Goal: Task Accomplishment & Management: Manage account settings

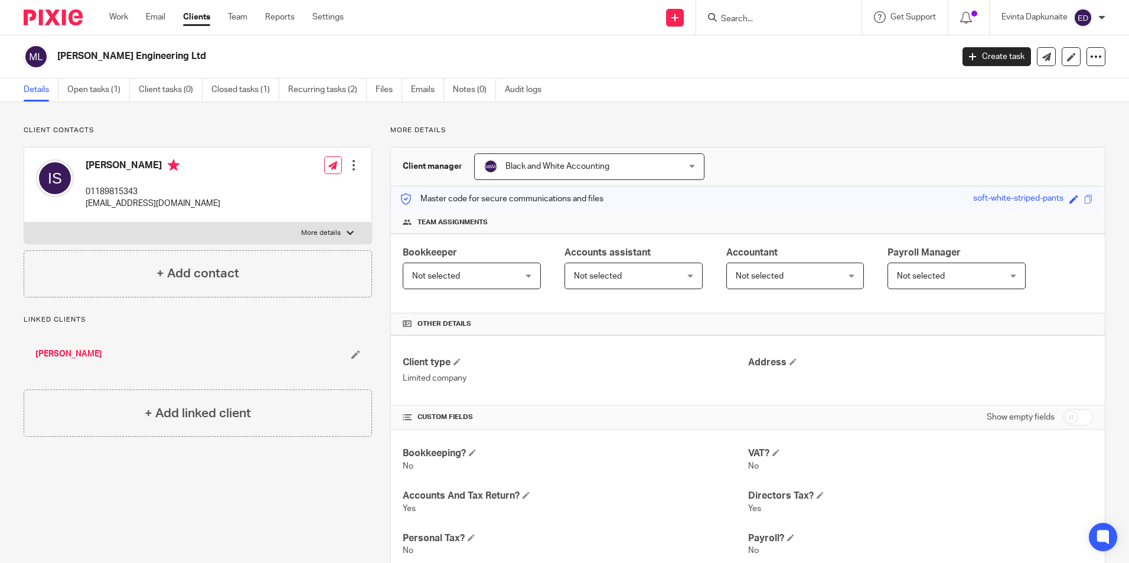
click at [605, 58] on h2 "Morris Gordon Engineering Ltd" at bounding box center [412, 56] width 710 height 12
click at [234, 20] on link "Team" at bounding box center [237, 17] width 19 height 12
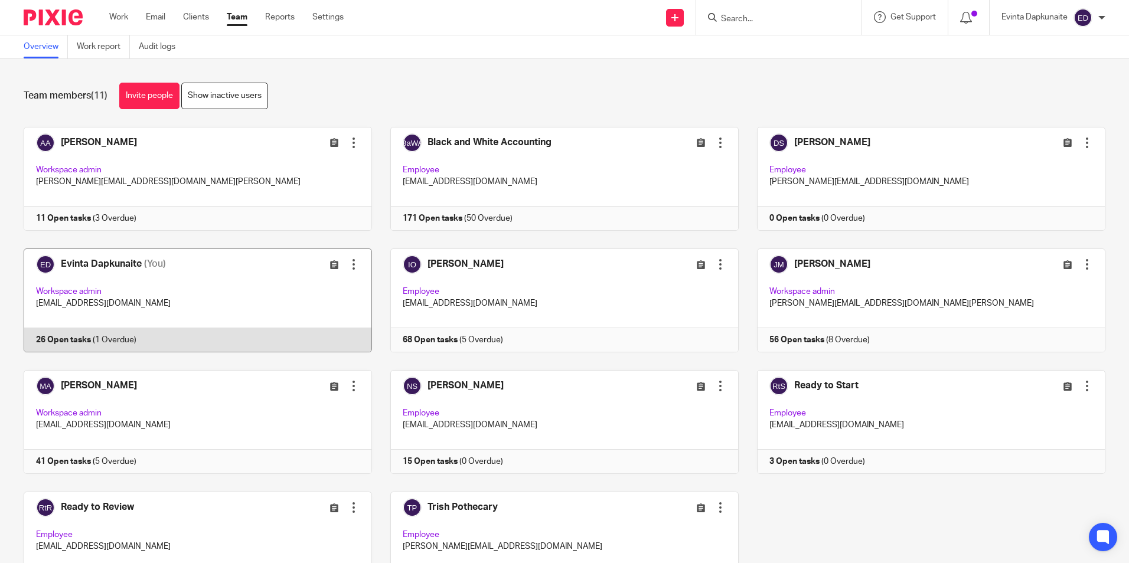
click at [194, 311] on link at bounding box center [188, 301] width 367 height 104
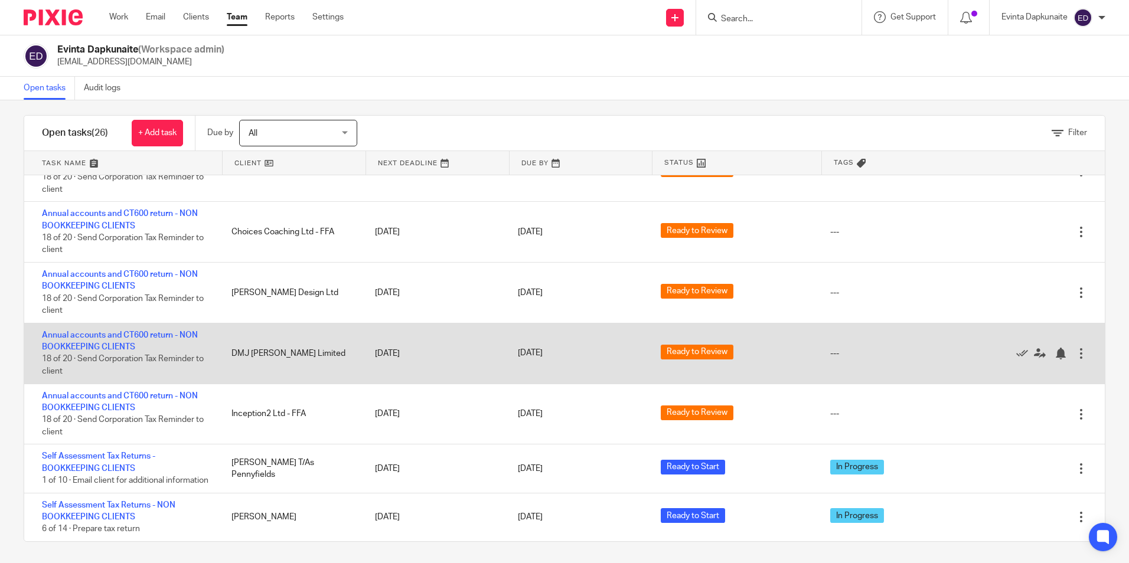
scroll to position [11, 0]
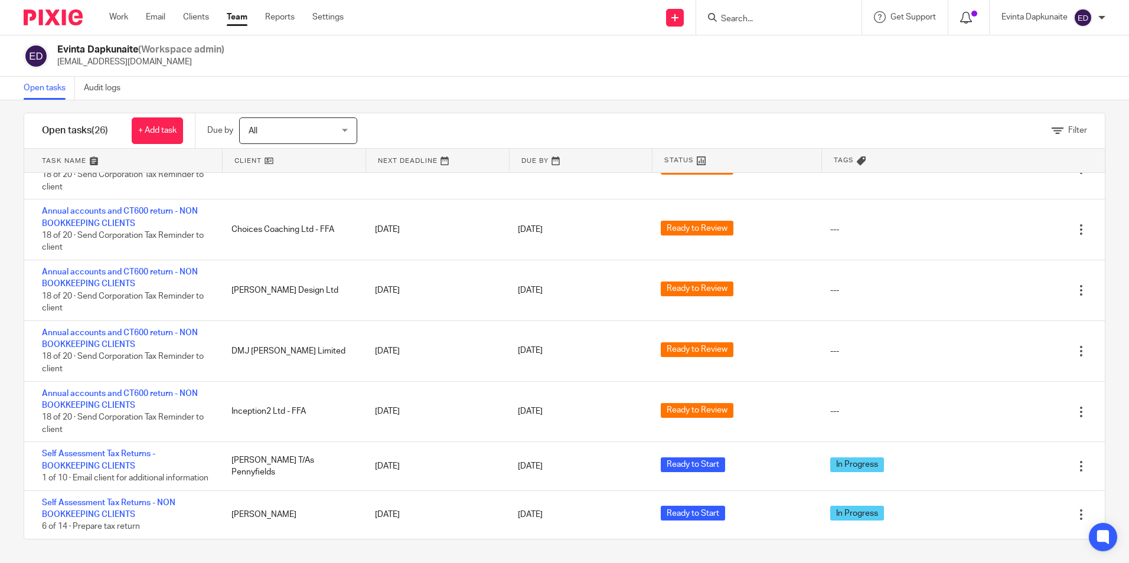
click at [963, 15] on icon at bounding box center [966, 18] width 12 height 12
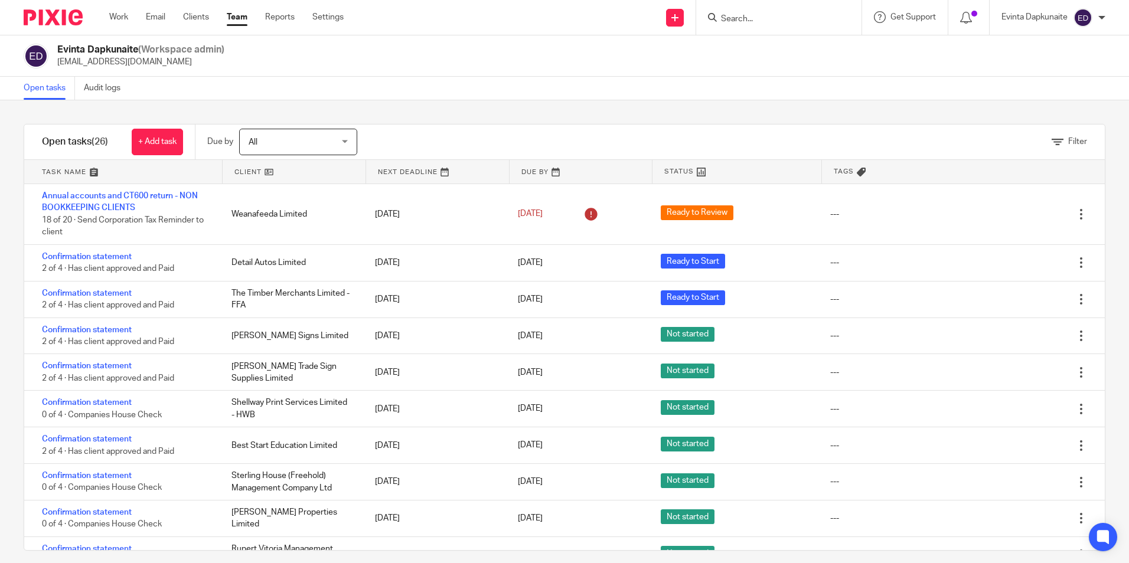
click at [747, 14] on input "Search" at bounding box center [773, 19] width 106 height 11
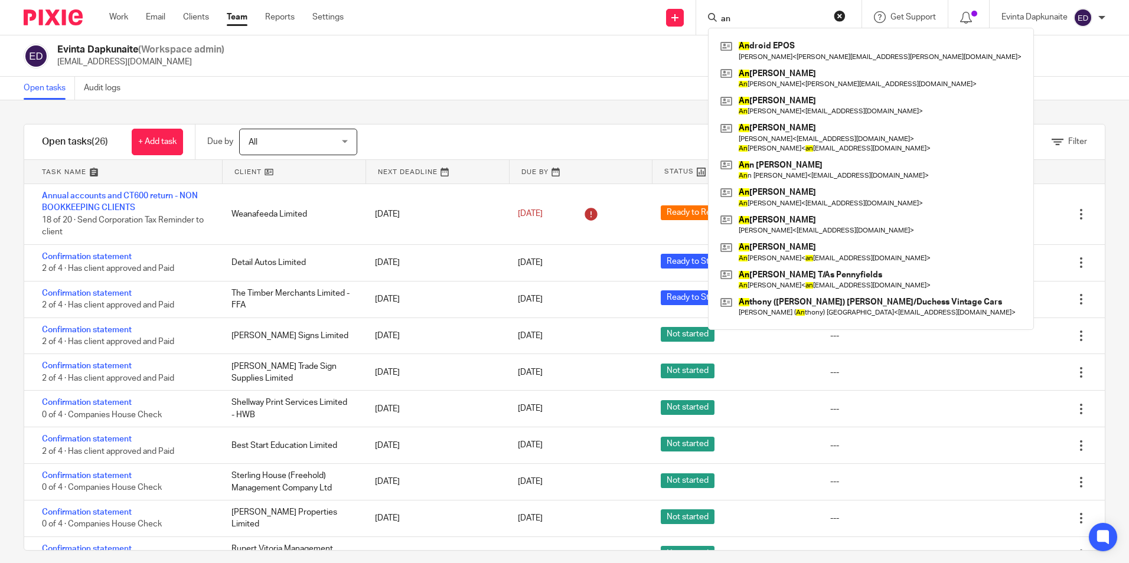
type input "a"
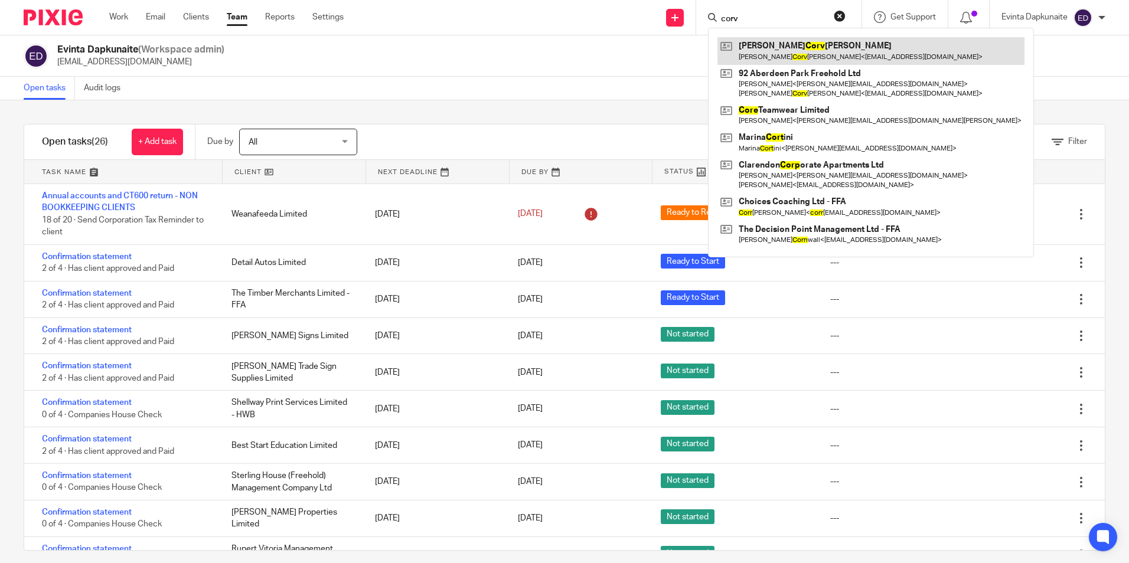
type input "corv"
click at [751, 44] on link at bounding box center [870, 50] width 307 height 27
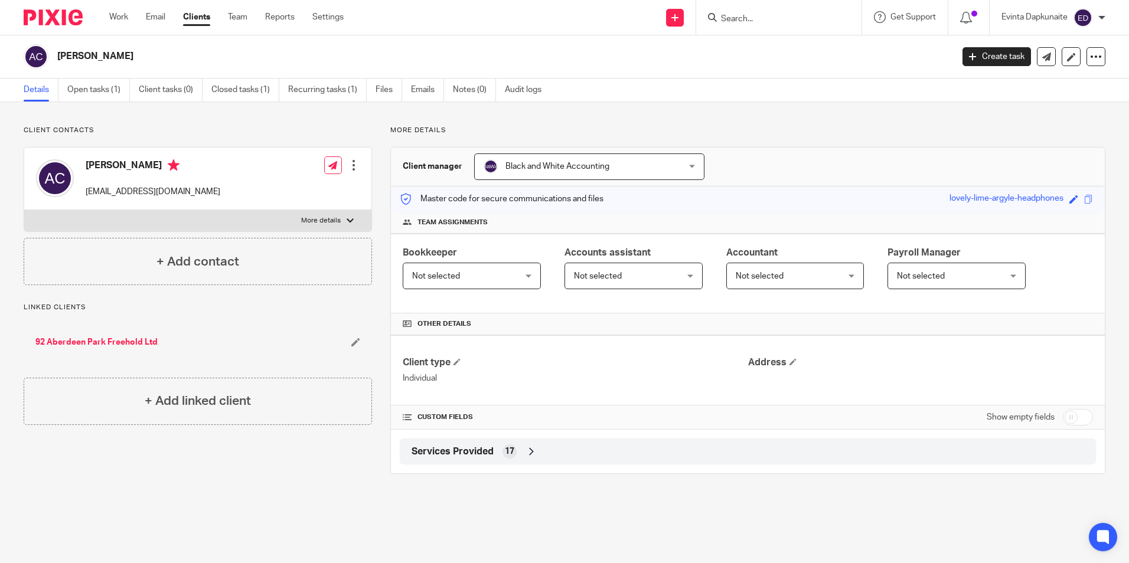
click at [733, 25] on div at bounding box center [778, 17] width 165 height 35
click at [740, 27] on div at bounding box center [778, 17] width 165 height 35
click at [753, 17] on input "Search" at bounding box center [773, 19] width 106 height 11
type input "ian sm"
click at [741, 45] on link at bounding box center [827, 50] width 220 height 27
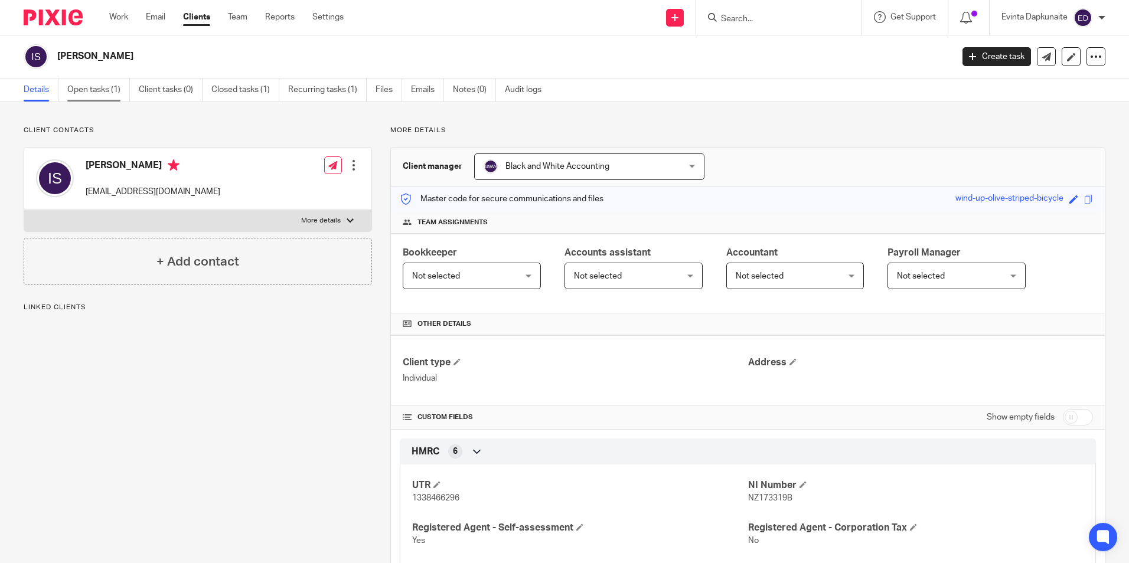
click at [119, 93] on link "Open tasks (1)" at bounding box center [98, 90] width 63 height 23
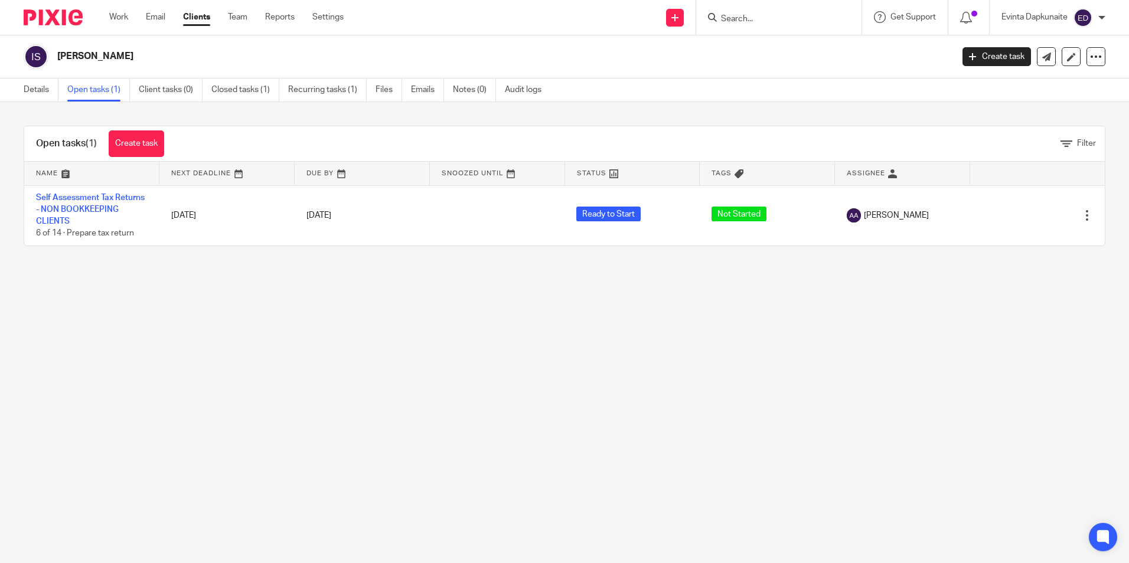
click at [249, 19] on ul "Work Email Clients Team Reports Settings" at bounding box center [235, 17] width 252 height 12
click at [245, 19] on link "Team" at bounding box center [237, 17] width 19 height 12
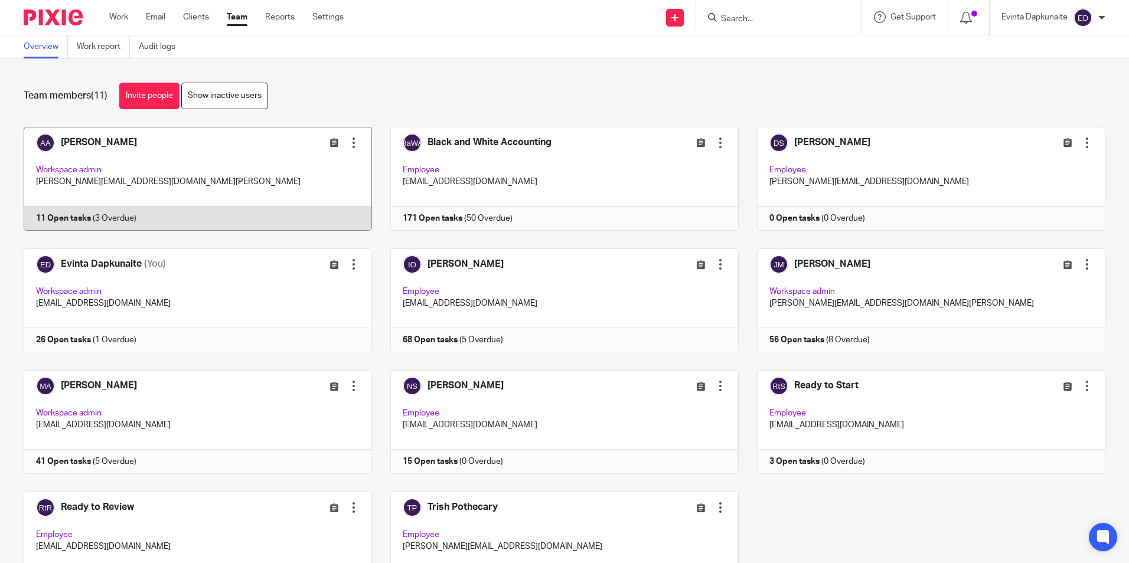
click at [125, 192] on link at bounding box center [188, 179] width 367 height 104
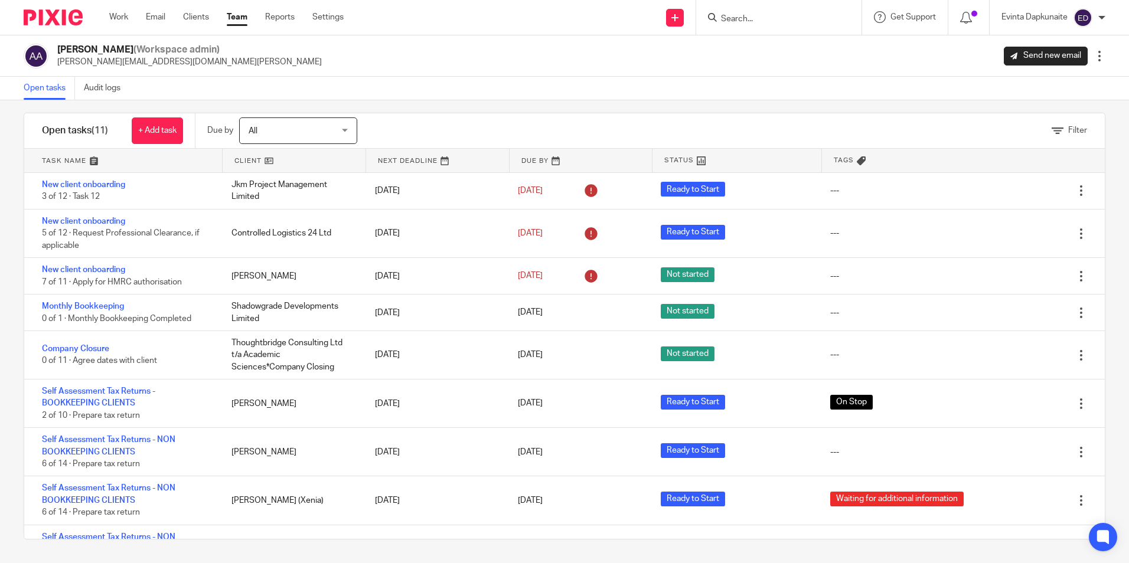
click at [241, 17] on link "Team" at bounding box center [237, 17] width 21 height 12
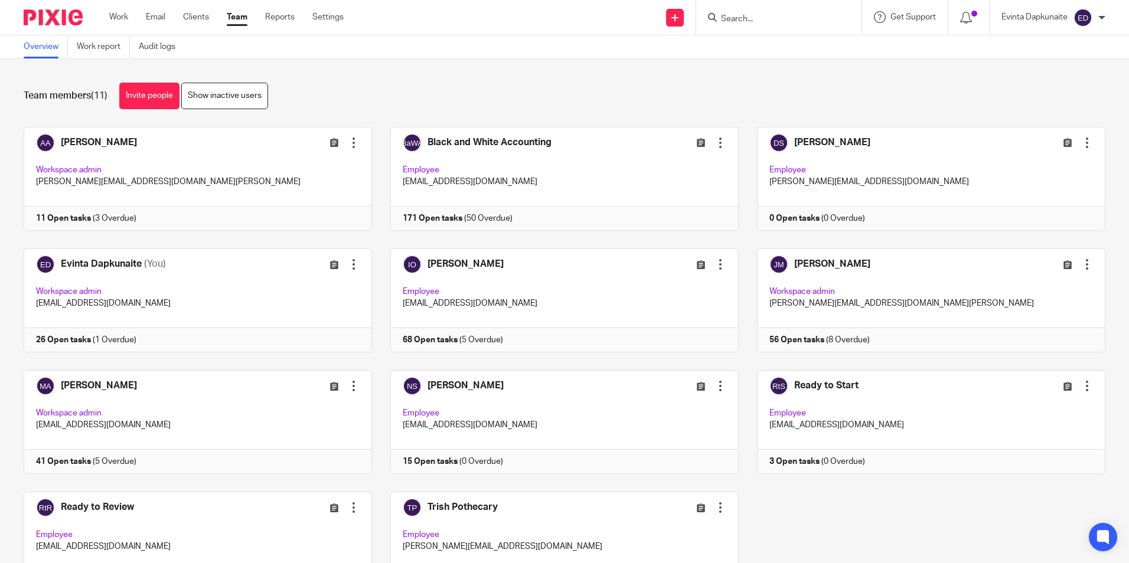
click at [750, 11] on form at bounding box center [783, 17] width 126 height 15
click at [751, 19] on input "Search" at bounding box center [773, 19] width 106 height 11
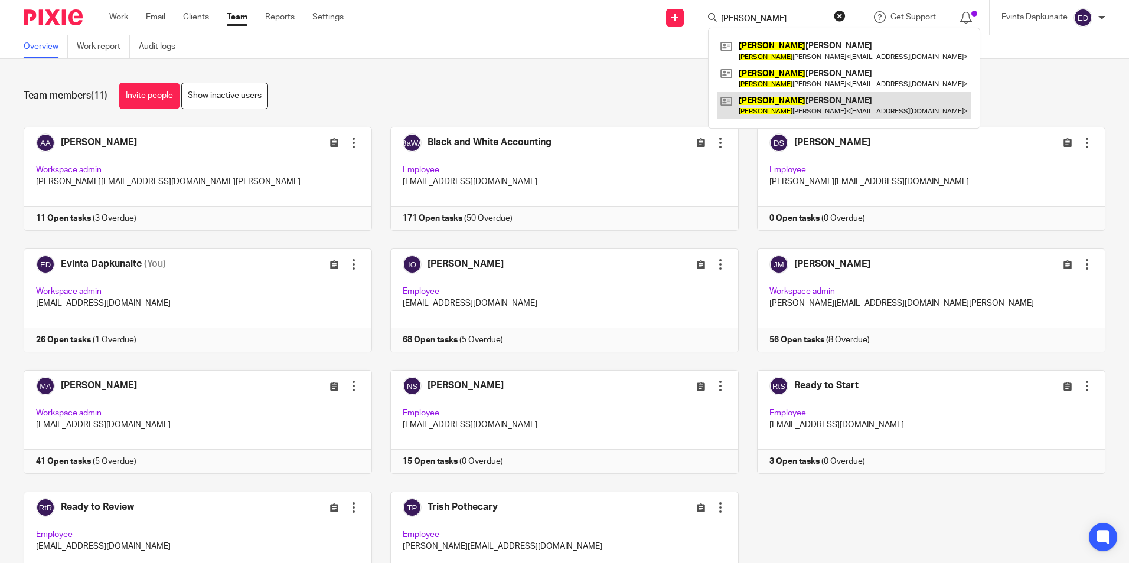
type input "[PERSON_NAME]"
click at [759, 98] on link at bounding box center [843, 105] width 253 height 27
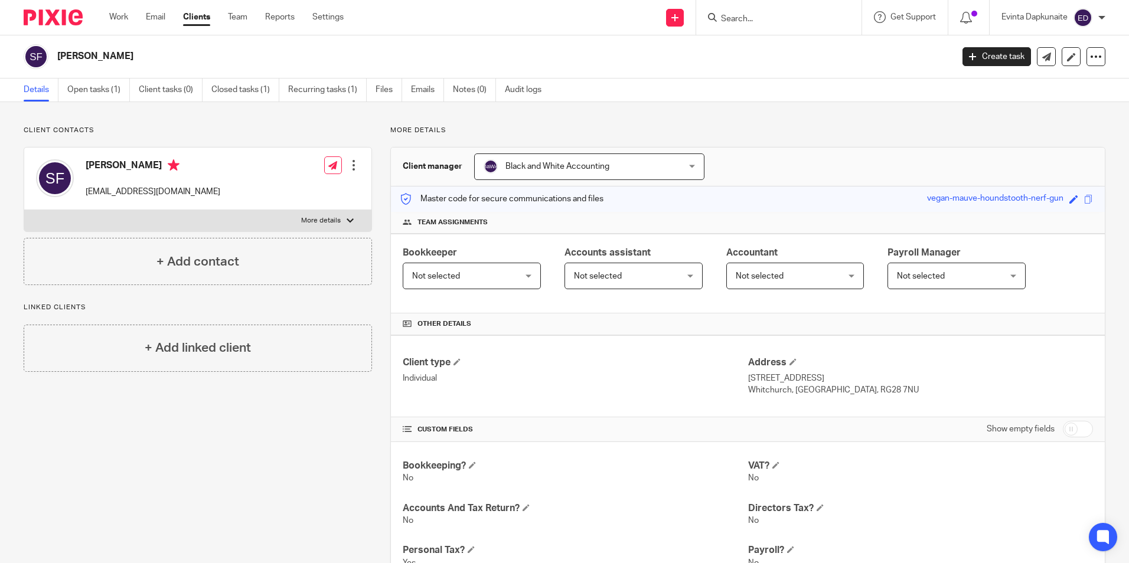
click at [755, 12] on form at bounding box center [783, 17] width 126 height 15
click at [755, 17] on input "Search" at bounding box center [773, 19] width 106 height 11
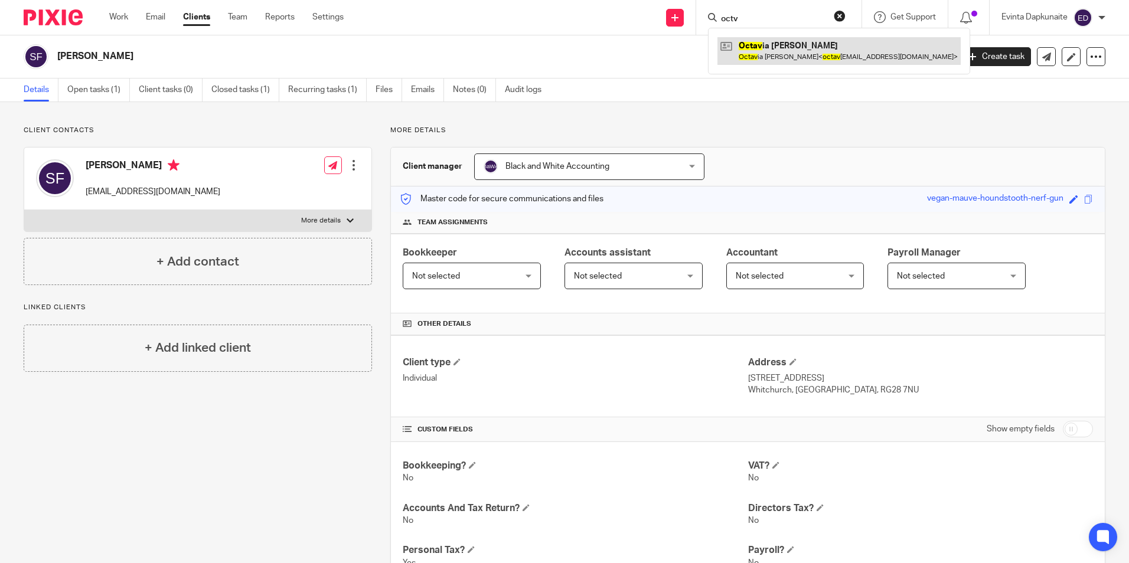
type input "octv"
click at [785, 45] on link at bounding box center [838, 50] width 243 height 27
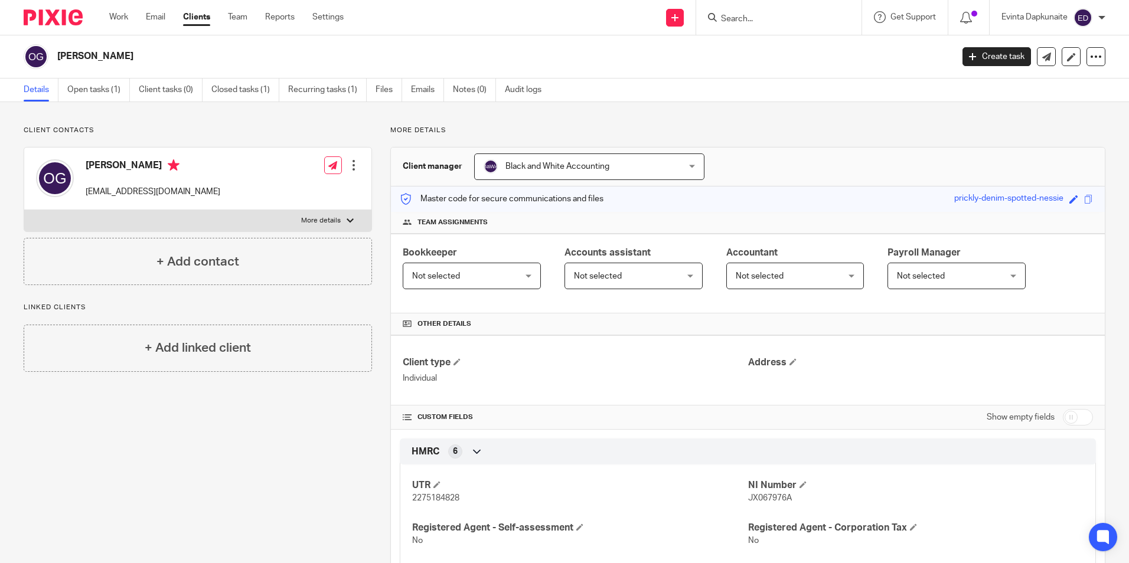
click at [762, 17] on input "Search" at bounding box center [773, 19] width 106 height 11
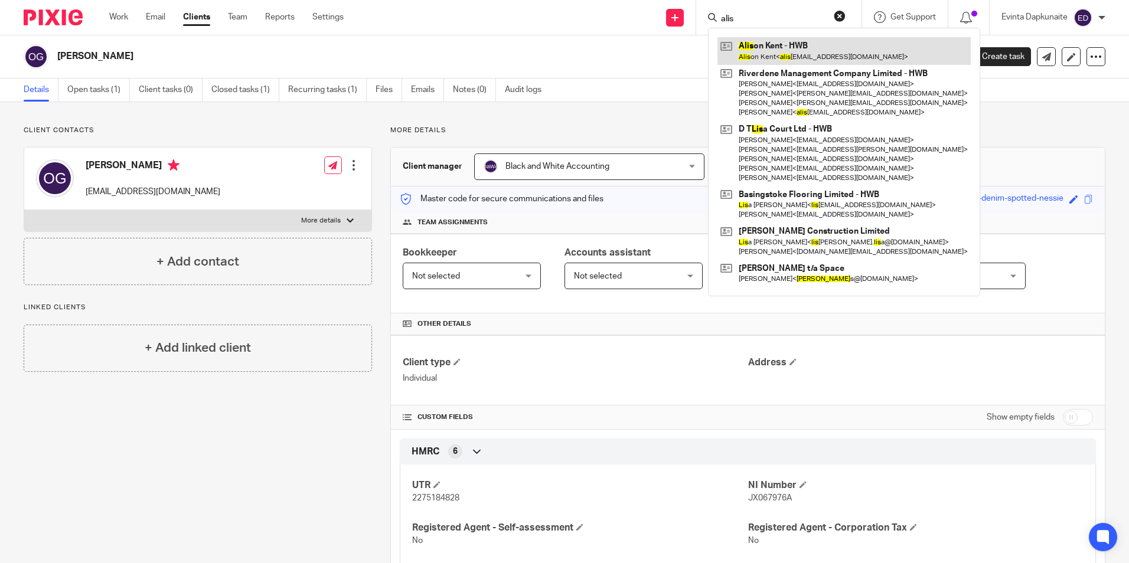
type input "alis"
click at [785, 48] on link at bounding box center [843, 50] width 253 height 27
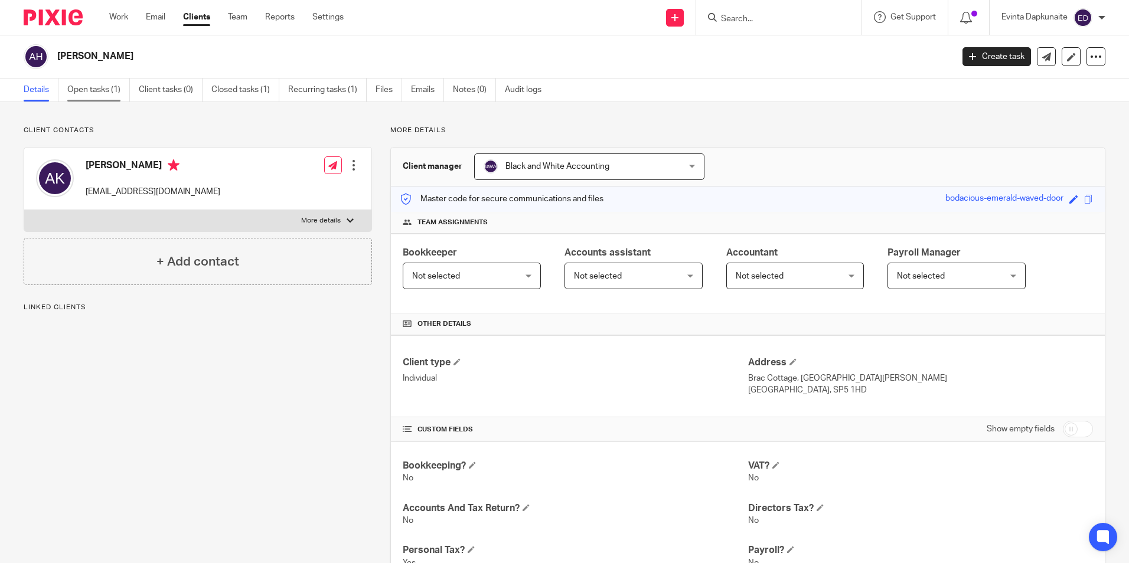
click at [113, 91] on link "Open tasks (1)" at bounding box center [98, 90] width 63 height 23
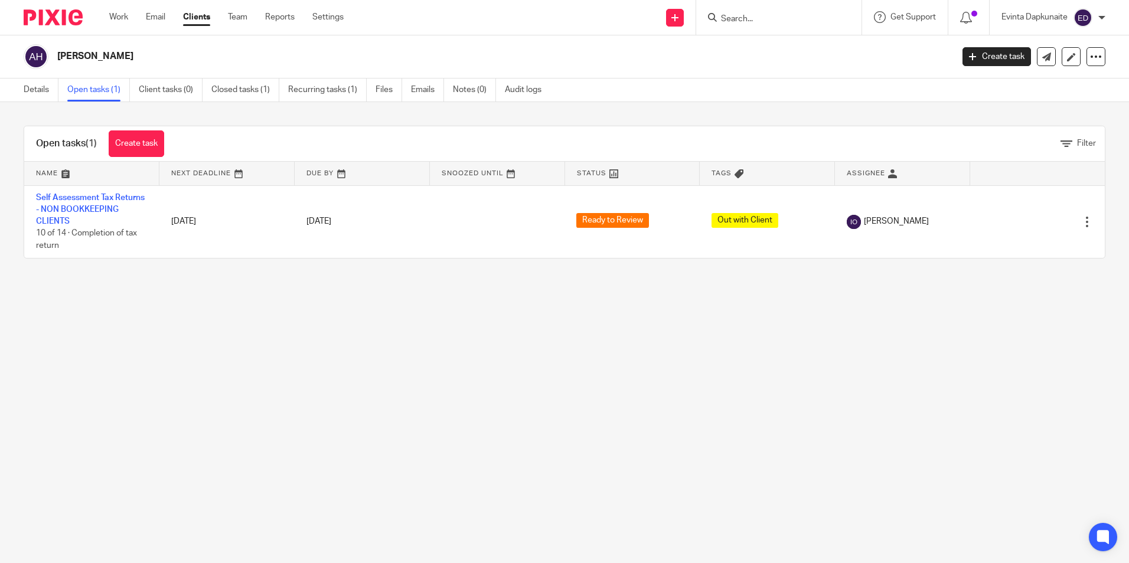
click at [756, 21] on input "Search" at bounding box center [773, 19] width 106 height 11
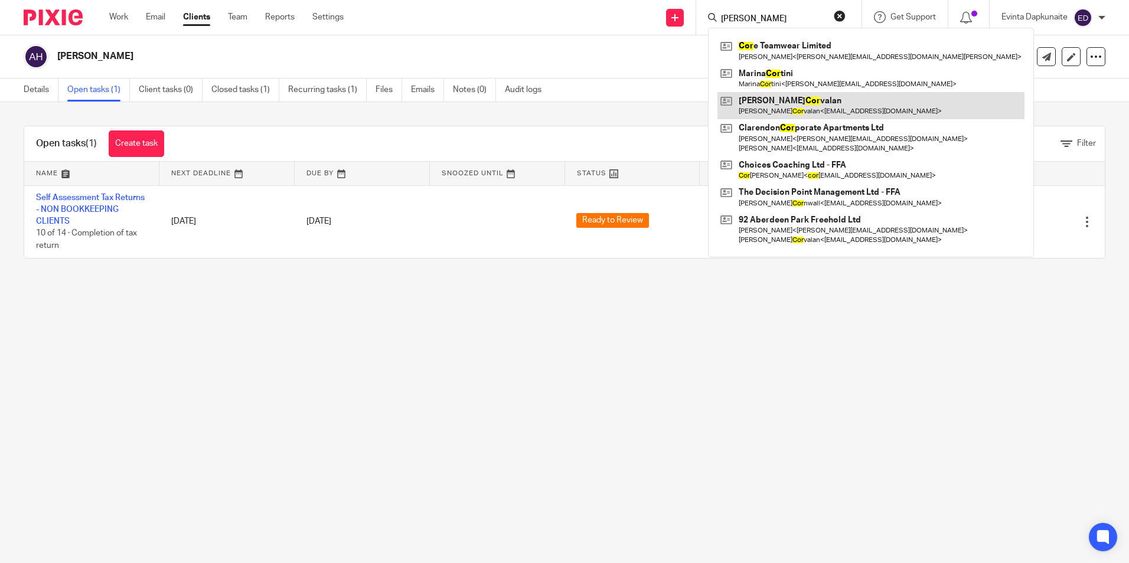
type input "ana cor"
click at [764, 101] on link at bounding box center [870, 105] width 307 height 27
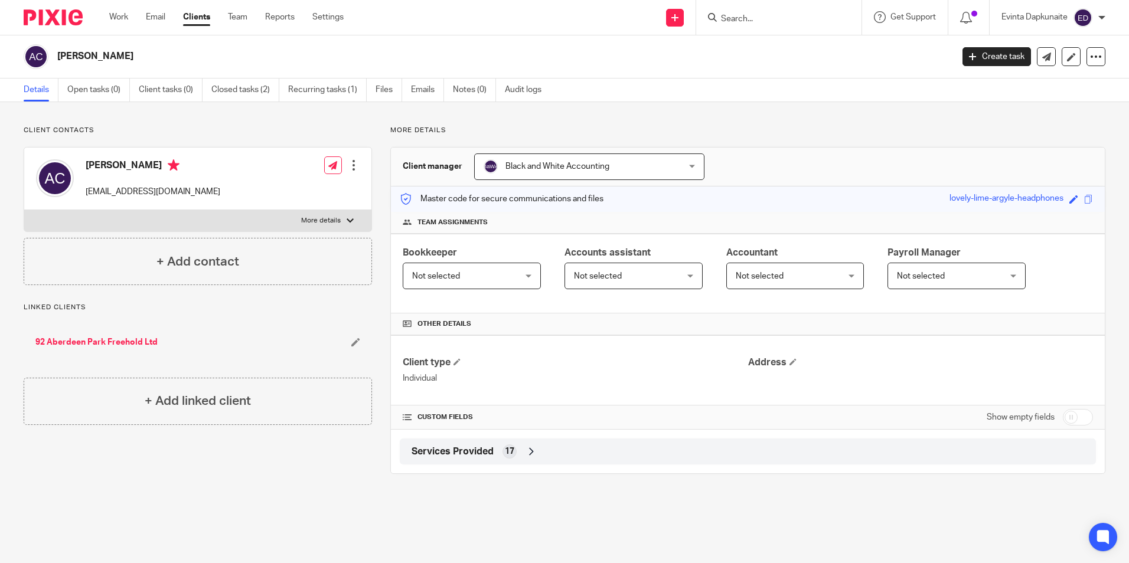
click at [785, 21] on input "Search" at bounding box center [773, 19] width 106 height 11
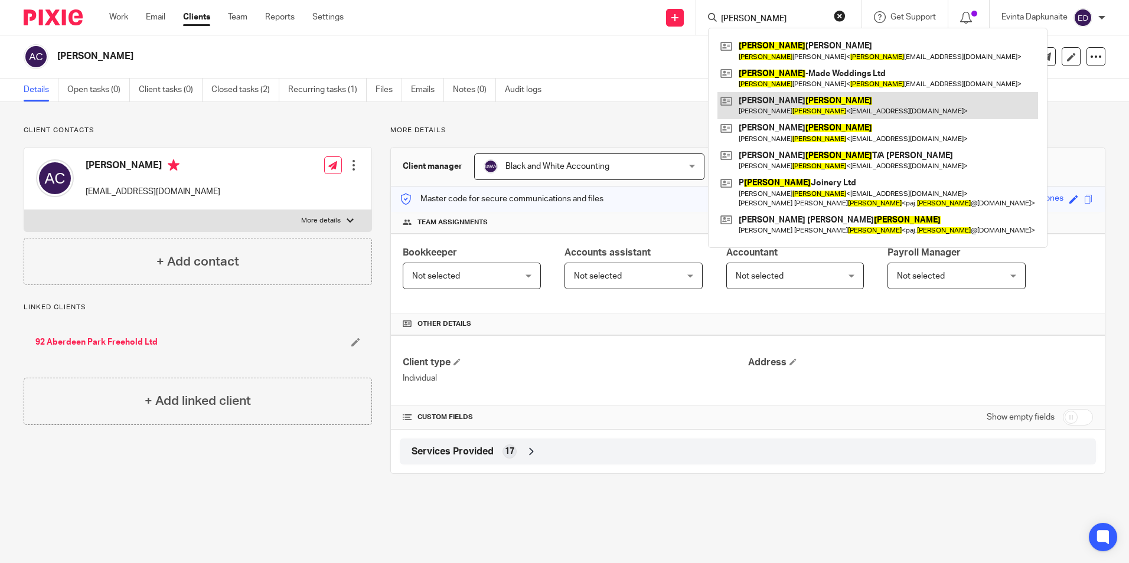
type input "taylor"
click at [766, 102] on link at bounding box center [877, 105] width 321 height 27
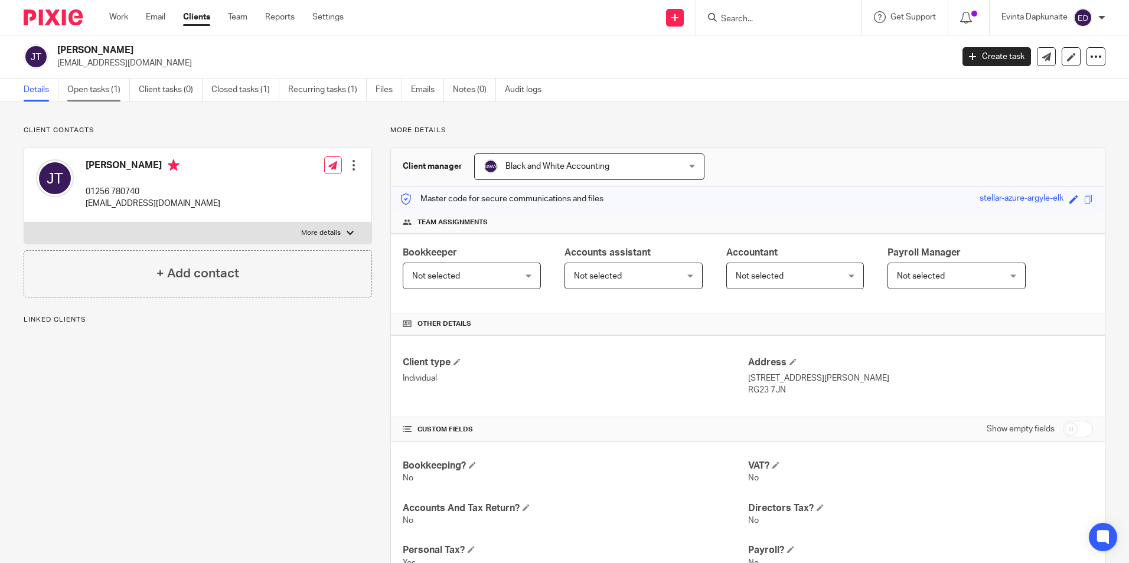
click at [107, 81] on link "Open tasks (1)" at bounding box center [98, 90] width 63 height 23
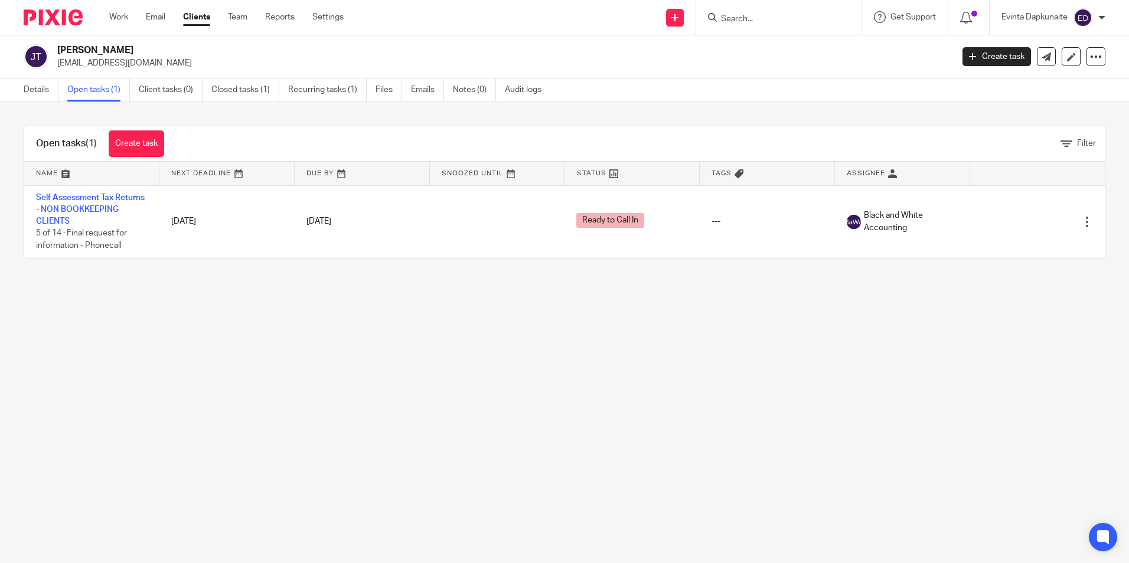
click at [739, 25] on form at bounding box center [783, 17] width 126 height 15
click at [757, 17] on input "Search" at bounding box center [773, 19] width 106 height 11
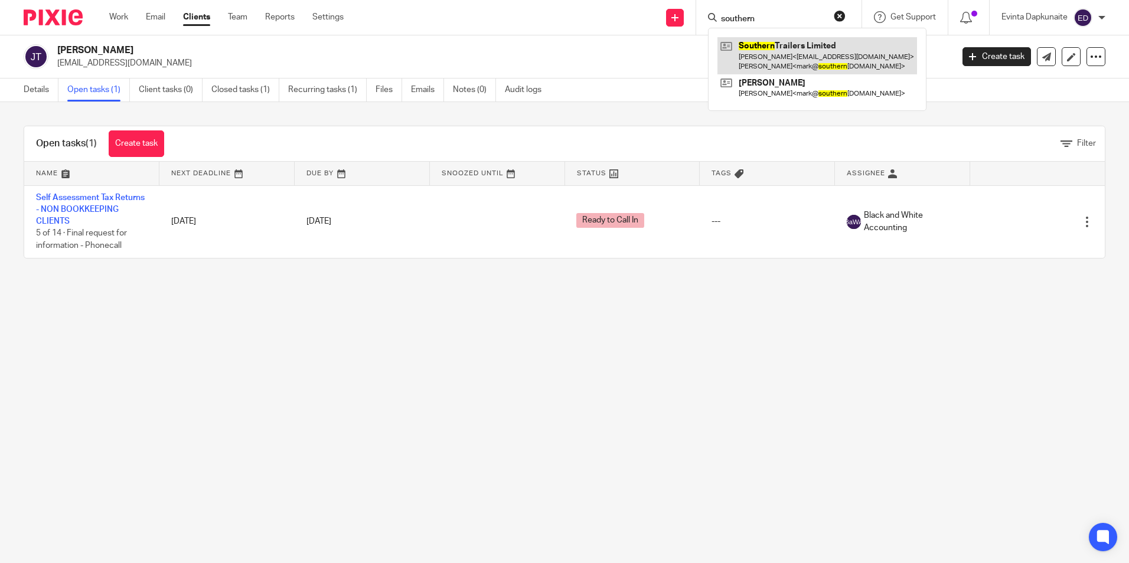
type input "southern"
click at [775, 41] on link at bounding box center [817, 55] width 200 height 37
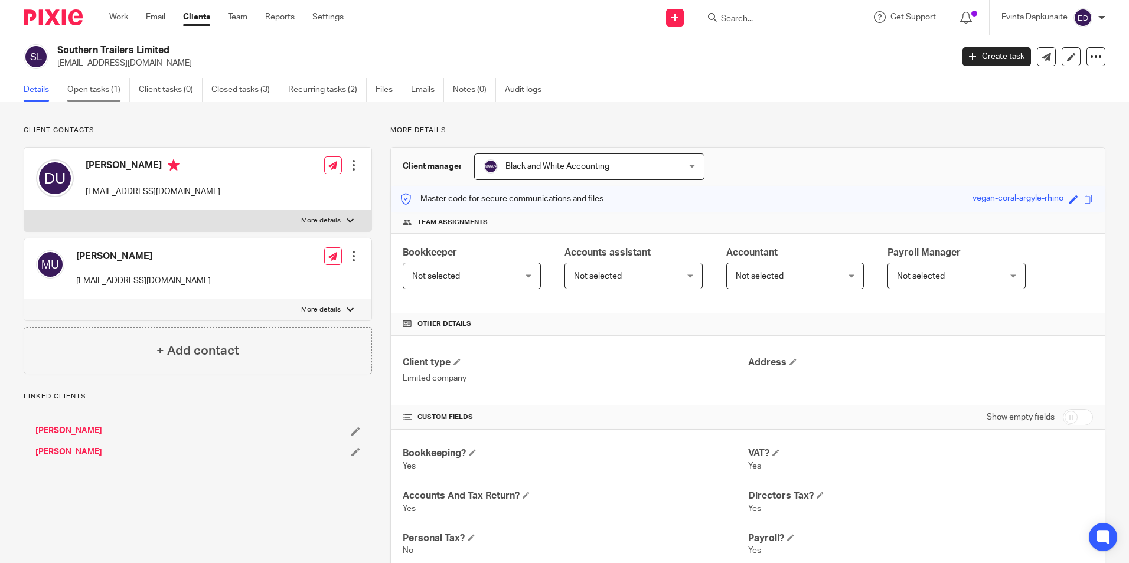
click at [70, 81] on link "Open tasks (1)" at bounding box center [98, 90] width 63 height 23
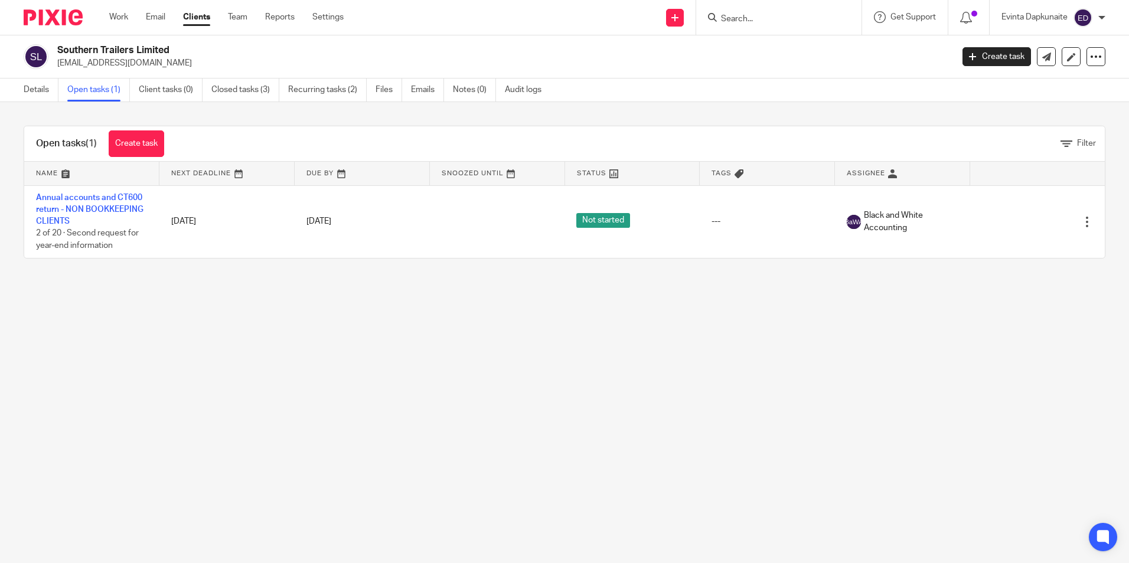
click at [740, 18] on input "Search" at bounding box center [773, 19] width 106 height 11
type input "[PERSON_NAME]"
click at [738, 47] on link at bounding box center [796, 46] width 158 height 18
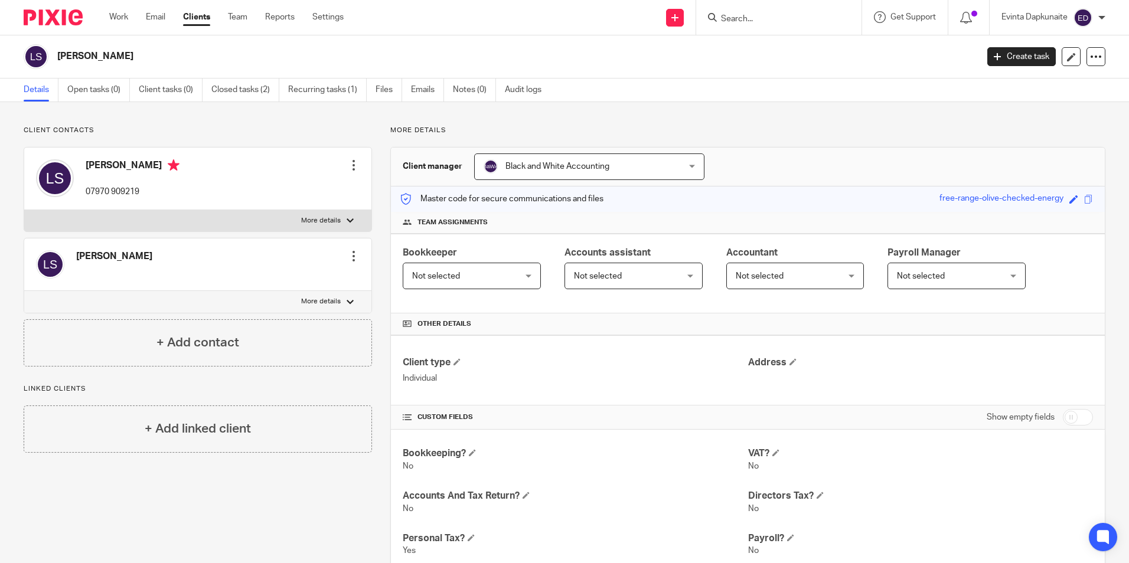
click at [306, 211] on label "More details" at bounding box center [197, 220] width 347 height 21
click at [24, 210] on input "More details" at bounding box center [24, 210] width 1 height 1
checkbox input "true"
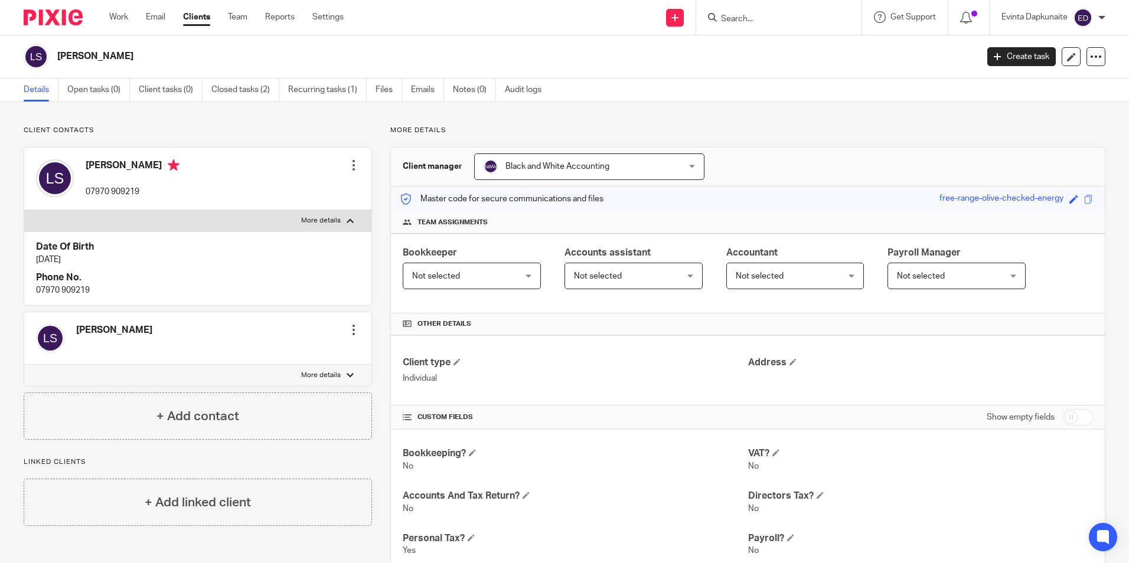
click at [728, 19] on input "Search" at bounding box center [773, 19] width 106 height 11
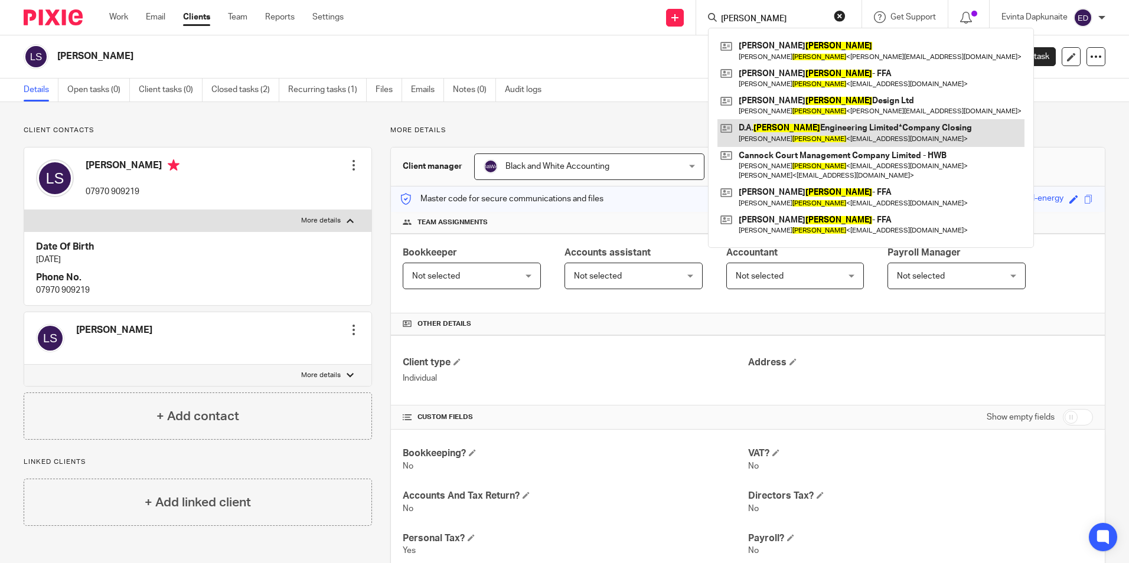
type input "da jones"
click at [806, 126] on link at bounding box center [870, 132] width 307 height 27
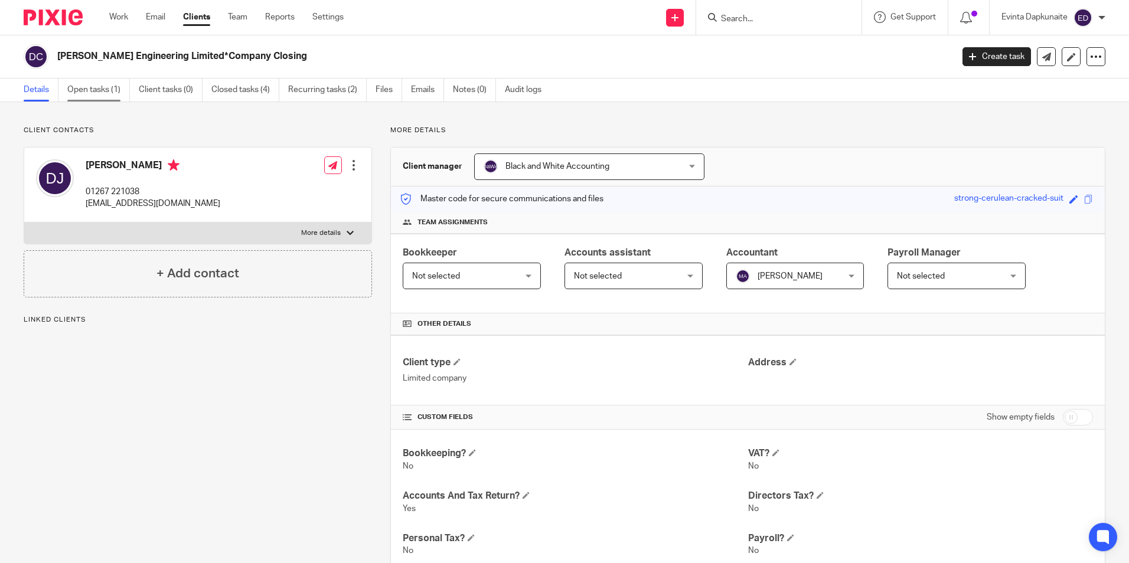
click at [92, 89] on link "Open tasks (1)" at bounding box center [98, 90] width 63 height 23
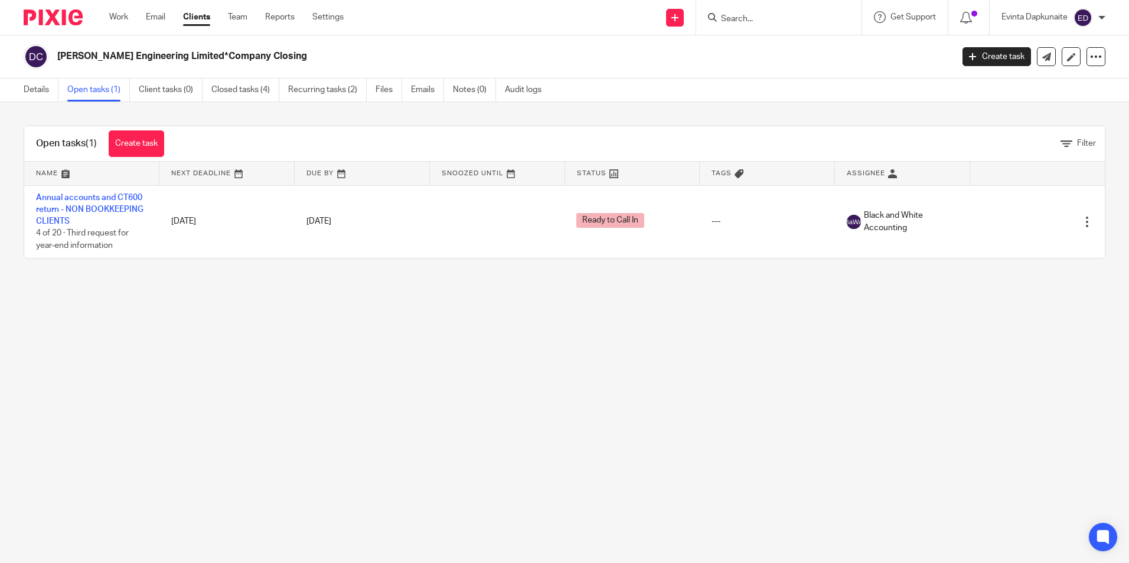
drag, startPoint x: 719, startPoint y: 13, endPoint x: 743, endPoint y: 17, distance: 24.0
click at [720, 13] on form at bounding box center [783, 17] width 126 height 15
click at [743, 17] on input "Search" at bounding box center [773, 19] width 106 height 11
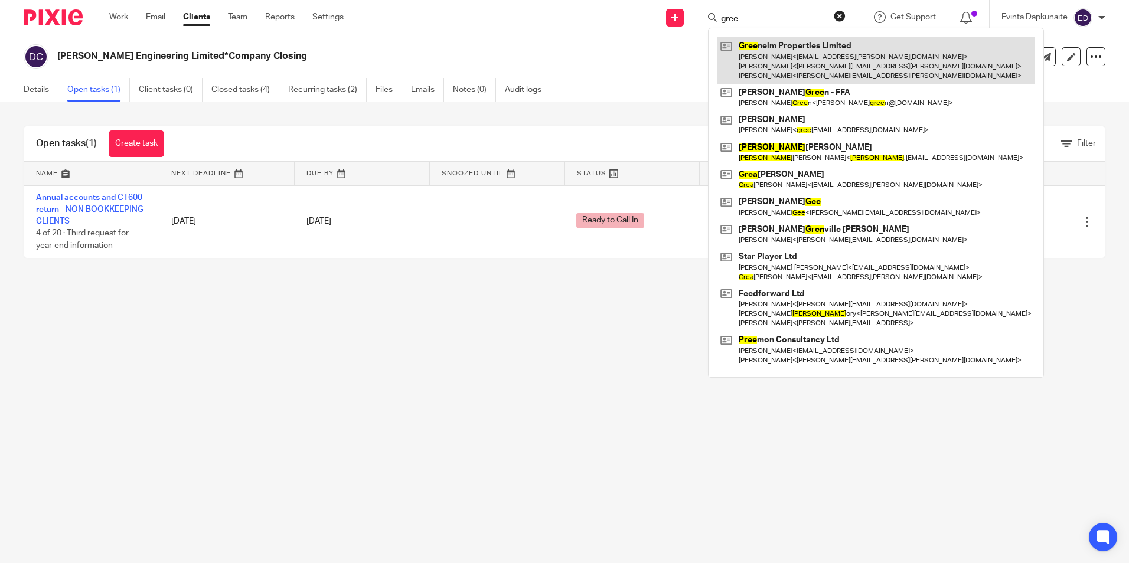
type input "gree"
click at [753, 44] on link at bounding box center [875, 60] width 317 height 47
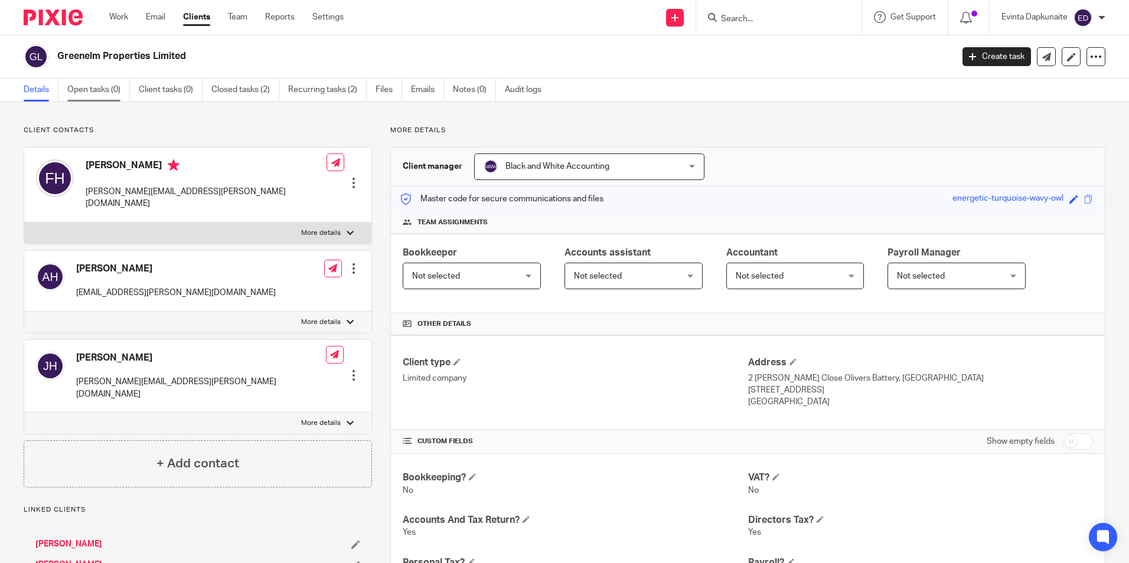
click at [110, 94] on link "Open tasks (0)" at bounding box center [98, 90] width 63 height 23
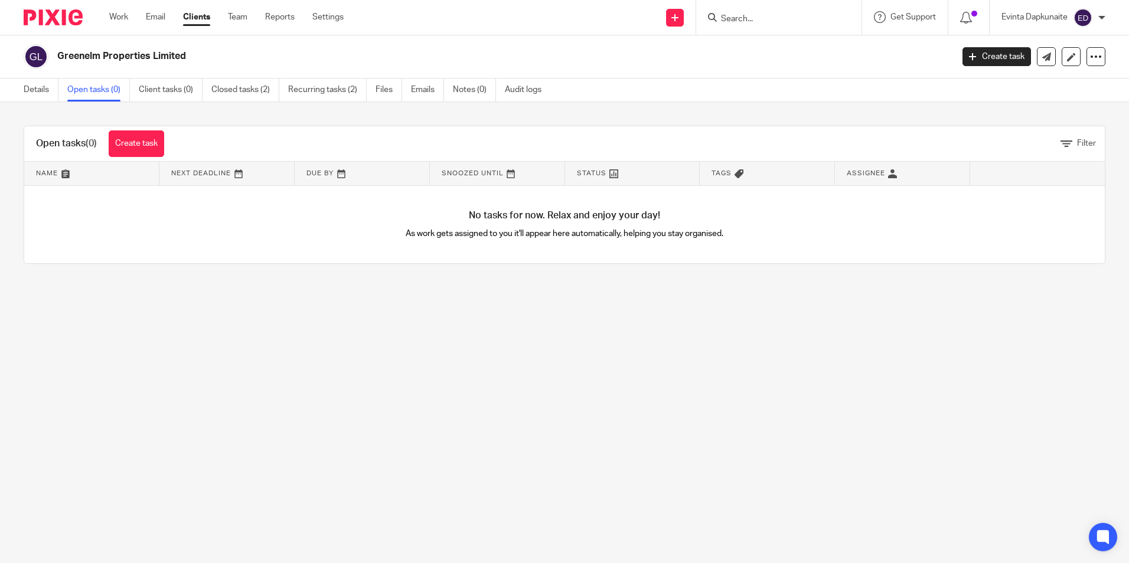
drag, startPoint x: 927, startPoint y: 419, endPoint x: 846, endPoint y: 407, distance: 81.8
click at [927, 419] on main "Greenelm Properties Limited Create task Update from Companies House Export data…" at bounding box center [564, 281] width 1129 height 563
click at [754, 8] on div at bounding box center [778, 17] width 165 height 35
click at [755, 17] on input "Search" at bounding box center [773, 19] width 106 height 11
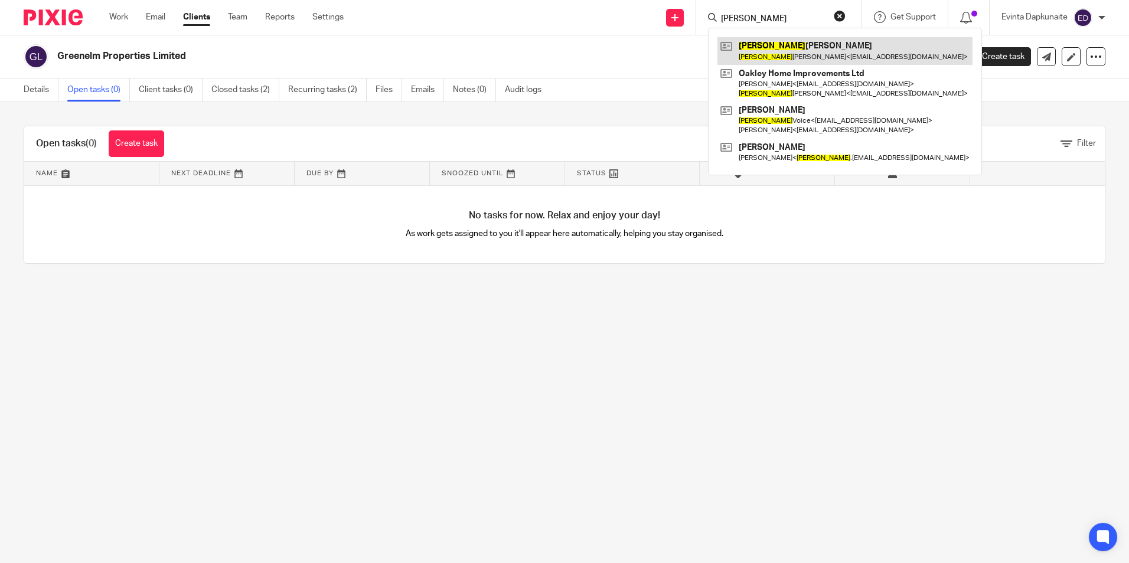
type input "emiley"
click at [755, 42] on link at bounding box center [844, 50] width 255 height 27
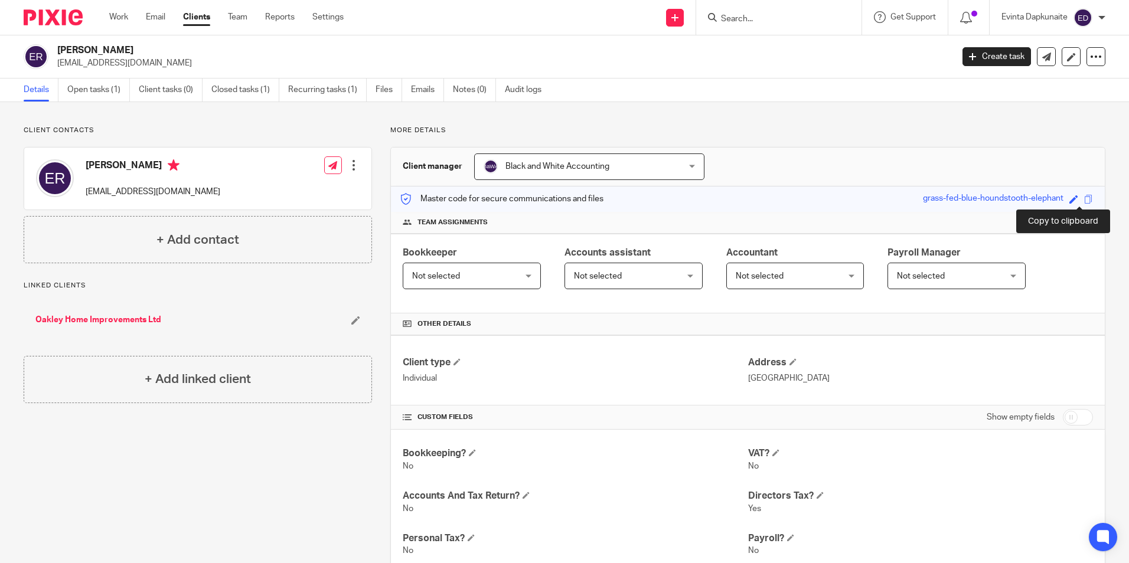
click at [1084, 203] on span at bounding box center [1088, 199] width 9 height 9
click at [99, 81] on link "Open tasks (1)" at bounding box center [98, 90] width 63 height 23
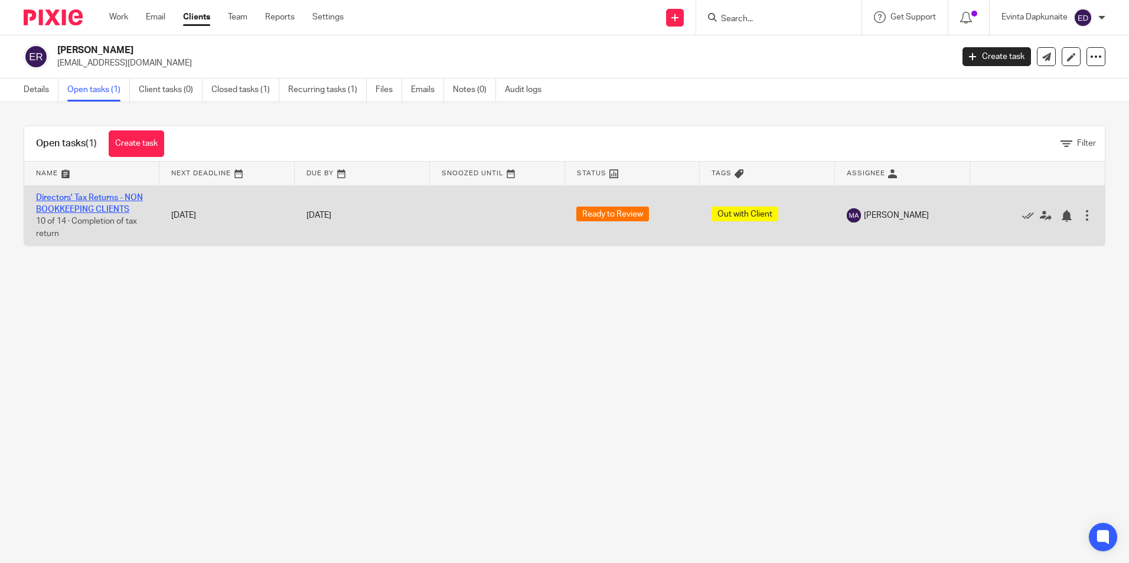
click at [109, 213] on link "Directors' Tax Returns - NON BOOKKEEPING CLIENTS" at bounding box center [89, 204] width 107 height 20
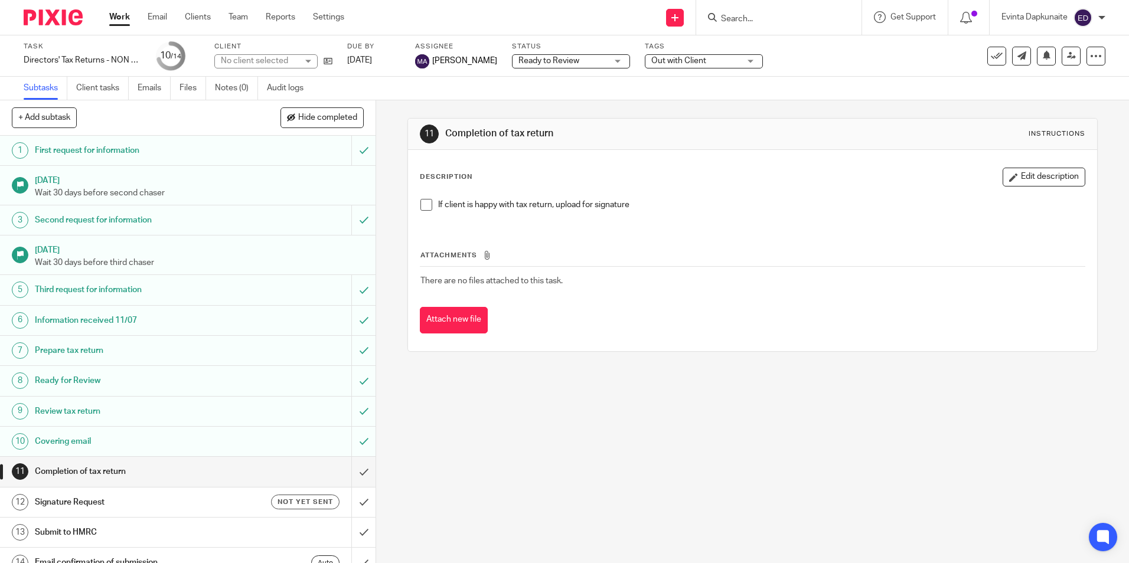
click at [424, 203] on span at bounding box center [426, 205] width 12 height 12
click at [423, 207] on span at bounding box center [426, 205] width 12 height 12
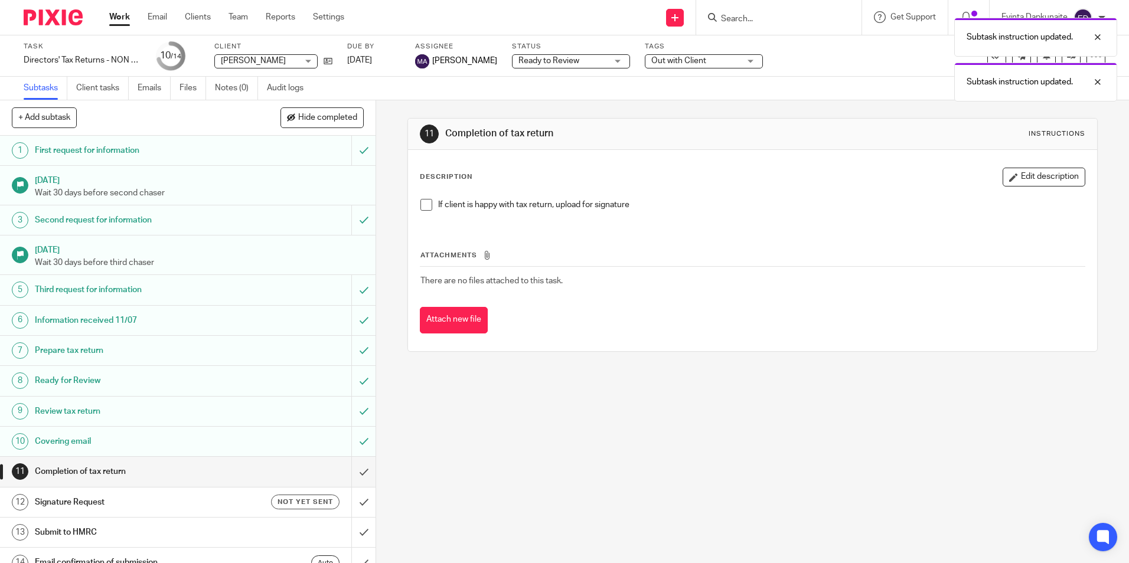
click at [423, 207] on span at bounding box center [426, 205] width 12 height 12
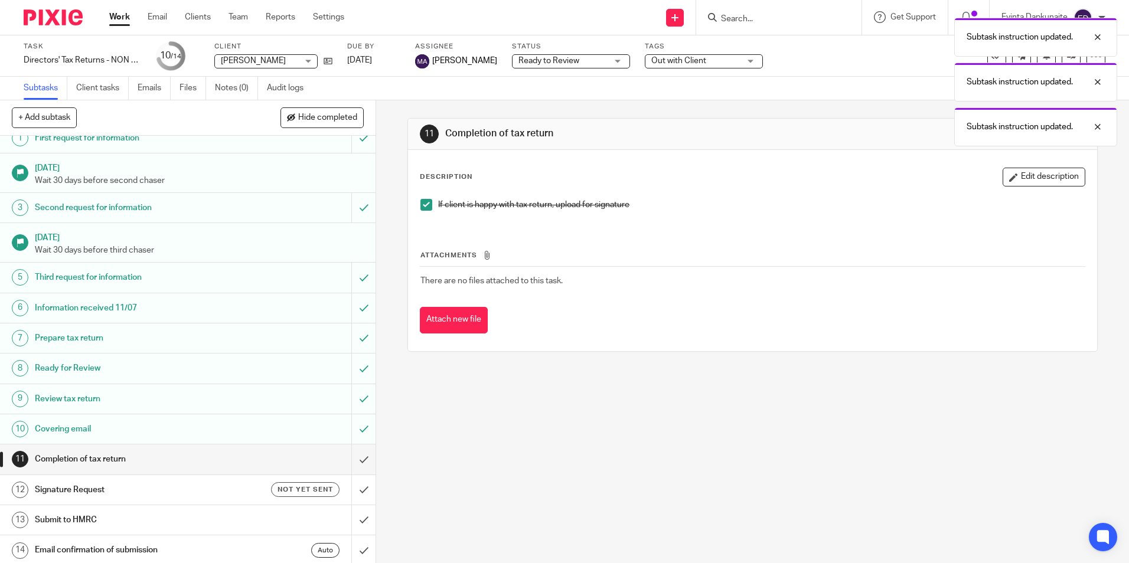
scroll to position [15, 0]
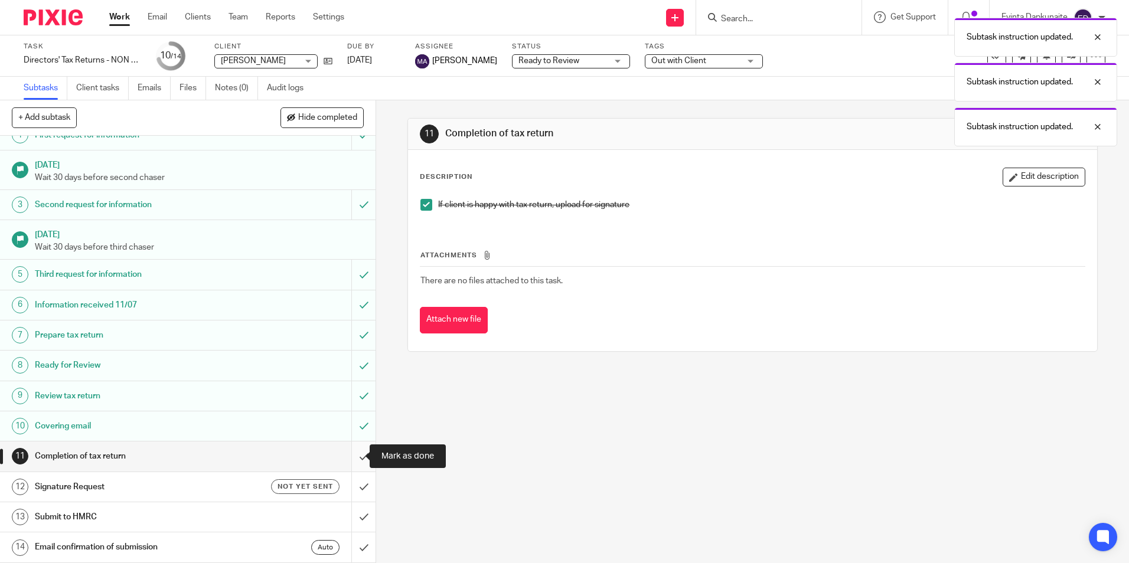
click at [352, 454] on input "submit" at bounding box center [187, 457] width 375 height 30
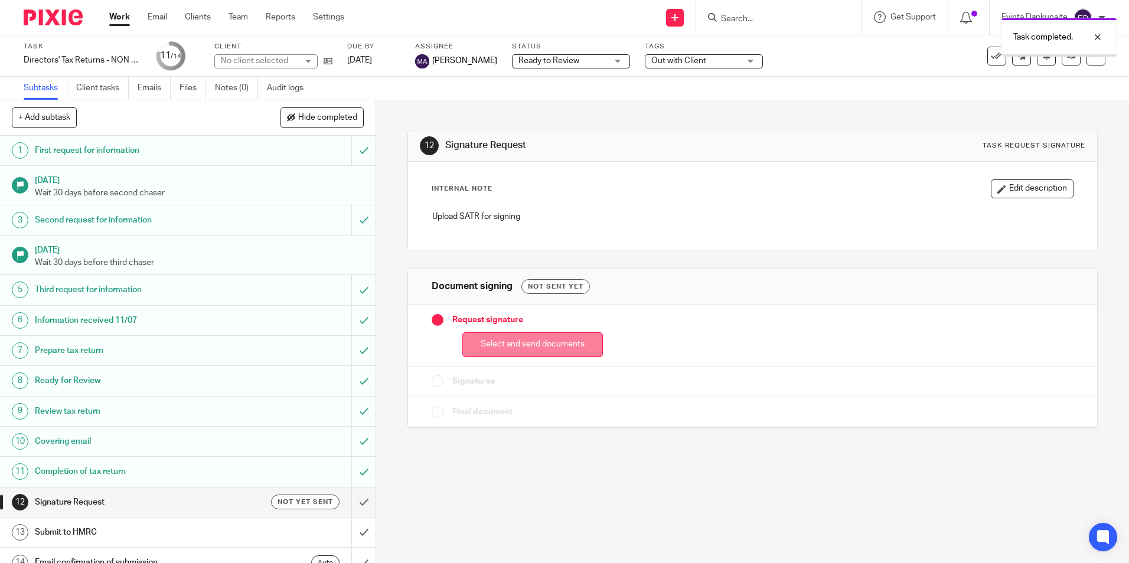
click at [497, 342] on button "Select and send documents" at bounding box center [532, 344] width 141 height 25
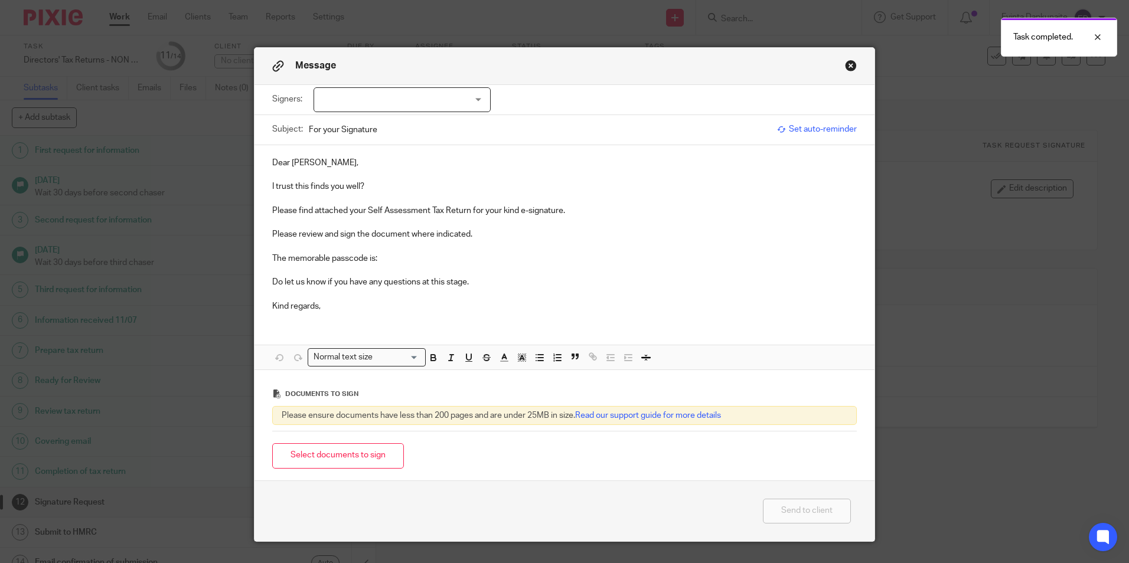
click at [446, 85] on div "Signers: Emiley Rowe (0 selected)" at bounding box center [564, 100] width 584 height 30
click at [442, 89] on div at bounding box center [401, 99] width 177 height 25
click at [428, 119] on li "[PERSON_NAME]" at bounding box center [398, 124] width 176 height 24
checkbox input "true"
click at [397, 187] on p "I trust this finds you well?" at bounding box center [564, 187] width 584 height 12
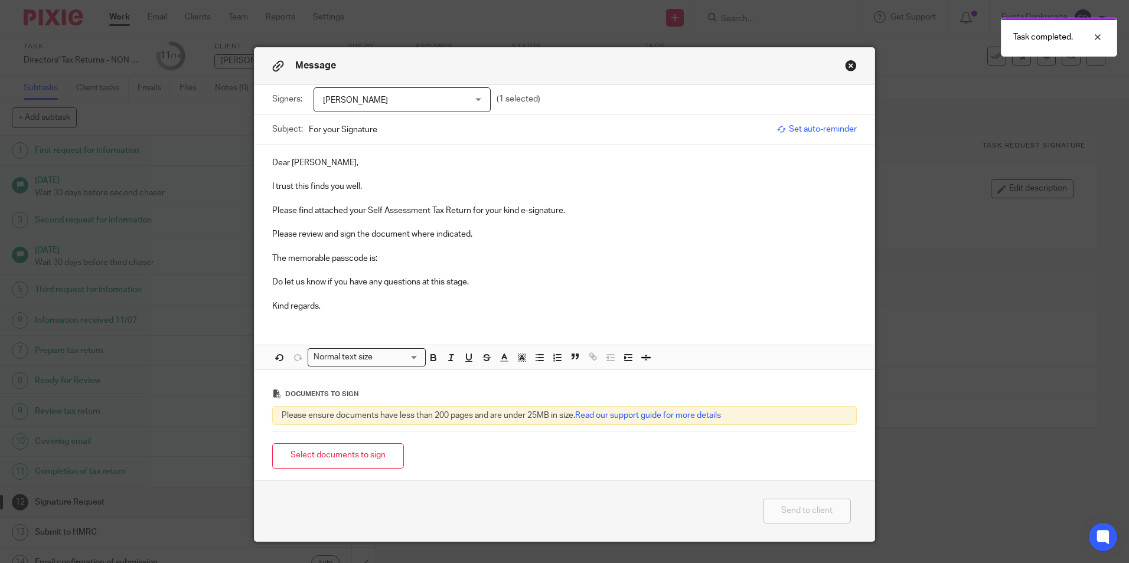
click at [396, 257] on p "The memorable passcode is:" at bounding box center [564, 259] width 584 height 12
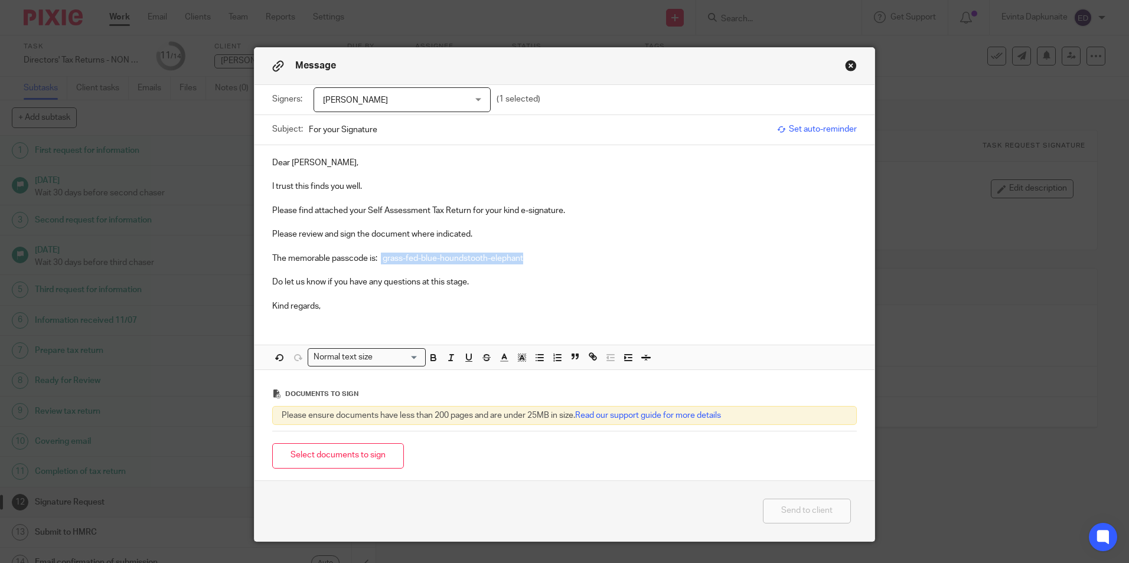
drag, startPoint x: 378, startPoint y: 259, endPoint x: 582, endPoint y: 259, distance: 204.3
click at [582, 259] on p "The memorable passcode is: grass-fed-blue-houndstooth-elephant" at bounding box center [564, 259] width 584 height 12
click at [428, 363] on icon "button" at bounding box center [433, 357] width 11 height 11
click at [518, 363] on icon "button" at bounding box center [522, 357] width 11 height 11
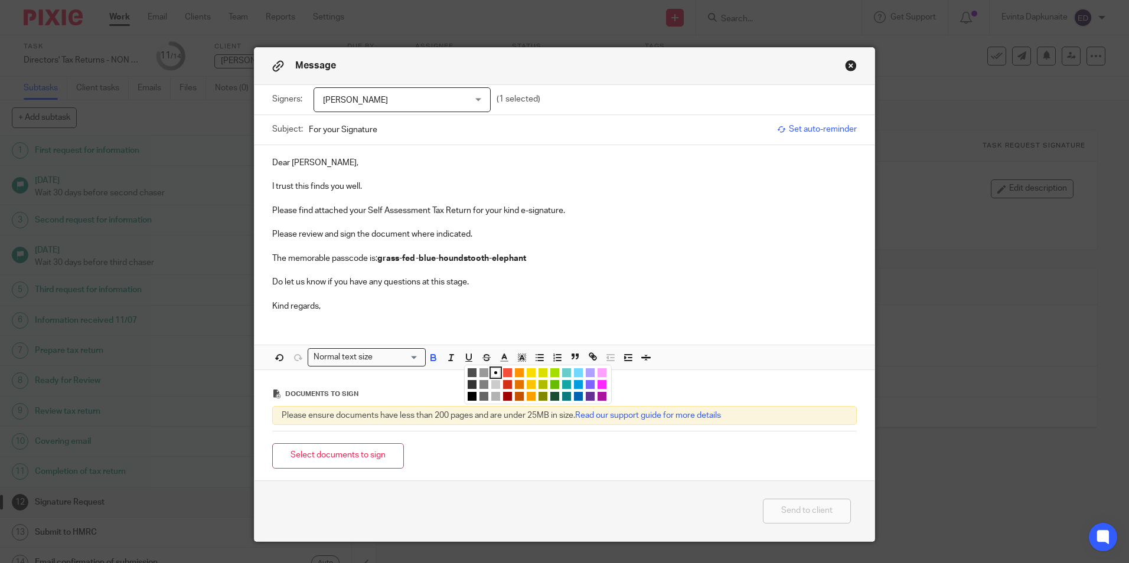
click at [528, 373] on li "color:#FCDC00" at bounding box center [531, 372] width 9 height 9
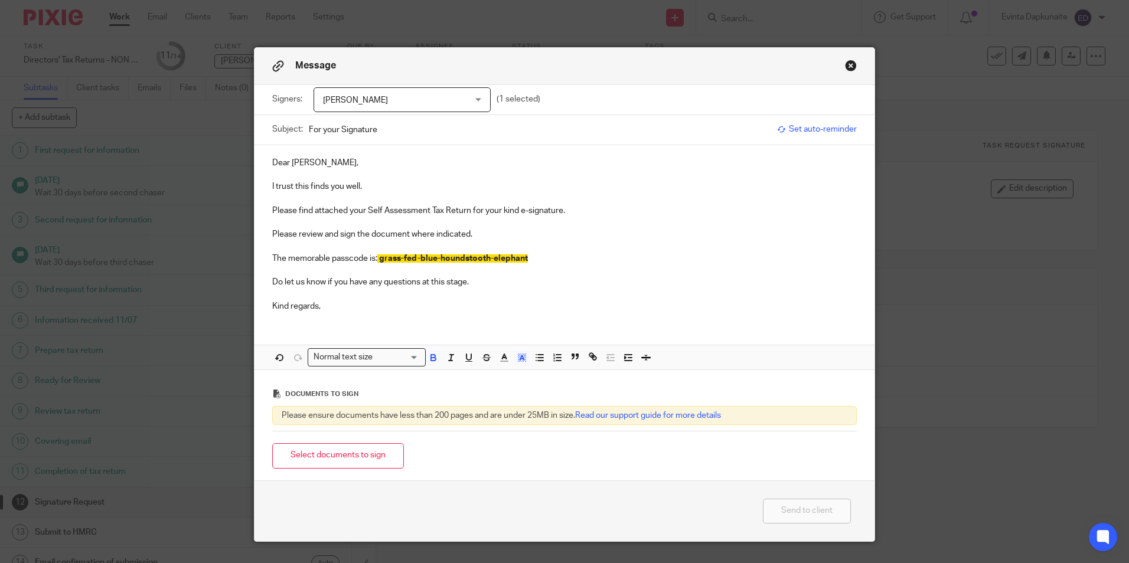
click at [525, 263] on p "The memorable passcode is: grass-fed-blue-houndstooth-elephant" at bounding box center [564, 259] width 584 height 12
click at [443, 309] on p "Kind regards," at bounding box center [564, 307] width 584 height 12
click at [313, 452] on button "Select documents to sign" at bounding box center [338, 455] width 132 height 25
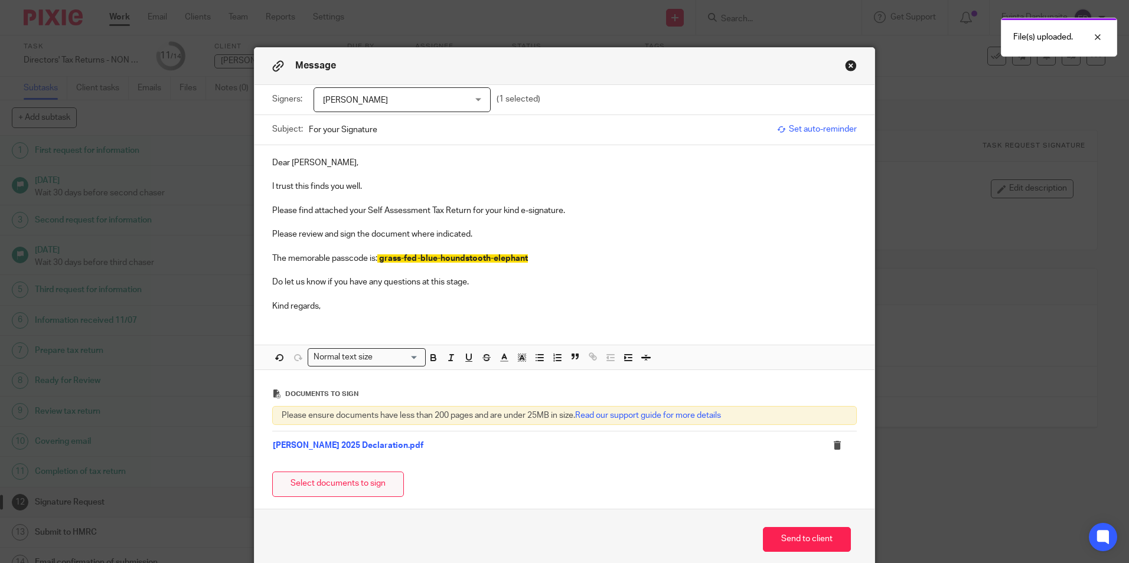
click at [339, 475] on button "Select documents to sign" at bounding box center [338, 484] width 132 height 25
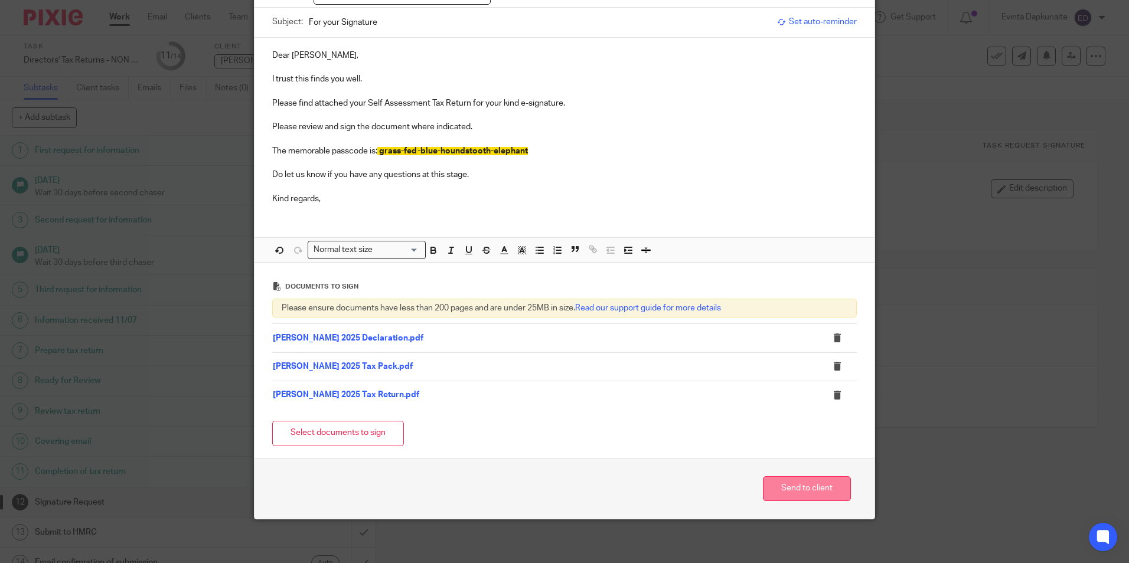
scroll to position [111, 0]
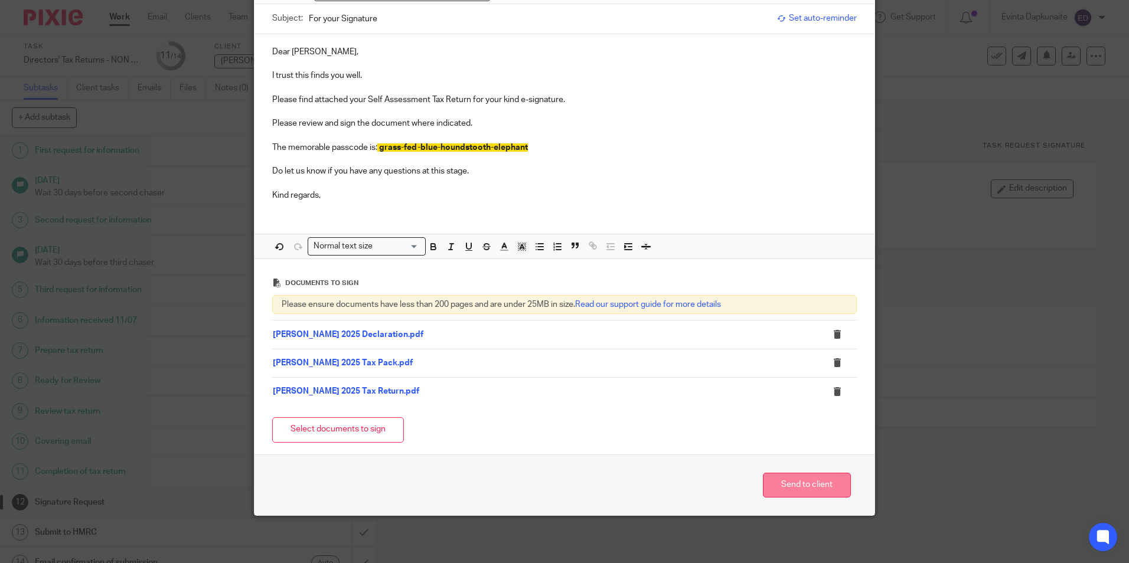
click at [787, 479] on button "Send to client" at bounding box center [807, 485] width 88 height 25
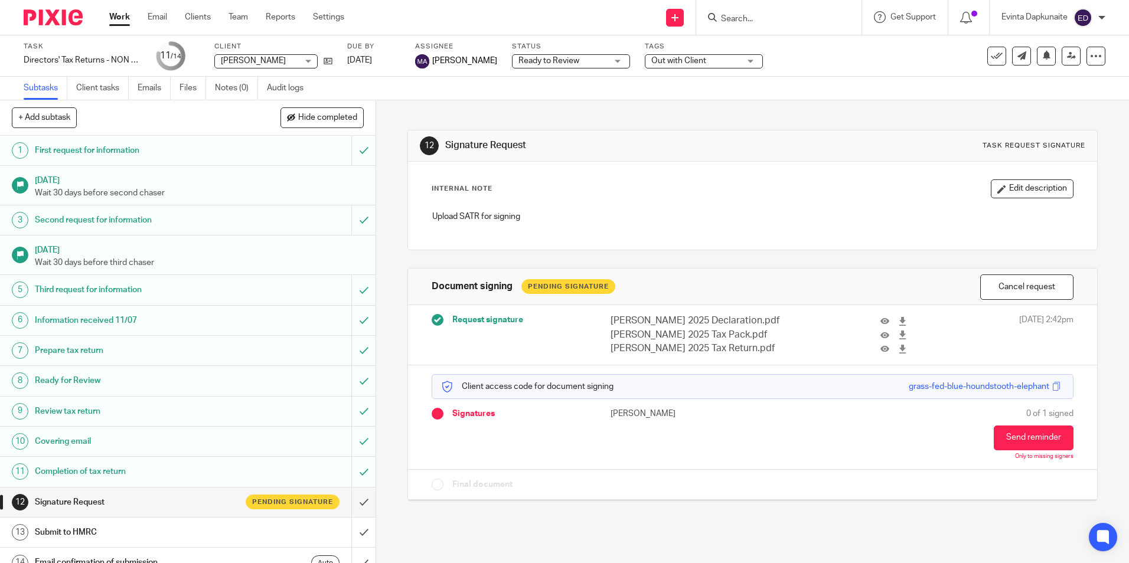
click at [664, 60] on span "Out with Client" at bounding box center [678, 61] width 55 height 8
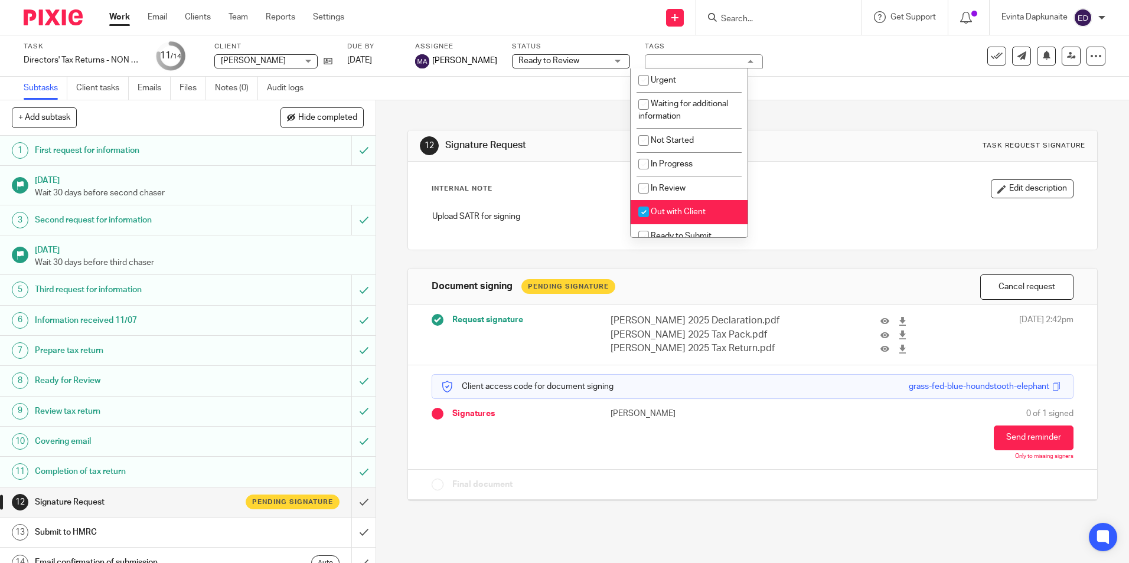
click at [667, 207] on li "Out with Client" at bounding box center [689, 212] width 117 height 24
checkbox input "false"
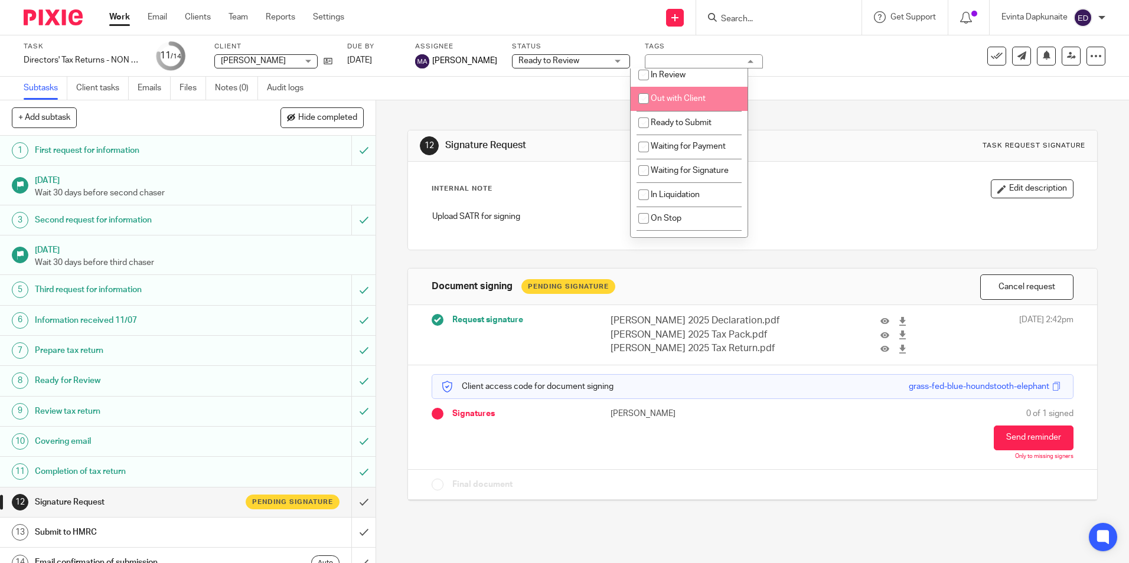
scroll to position [118, 0]
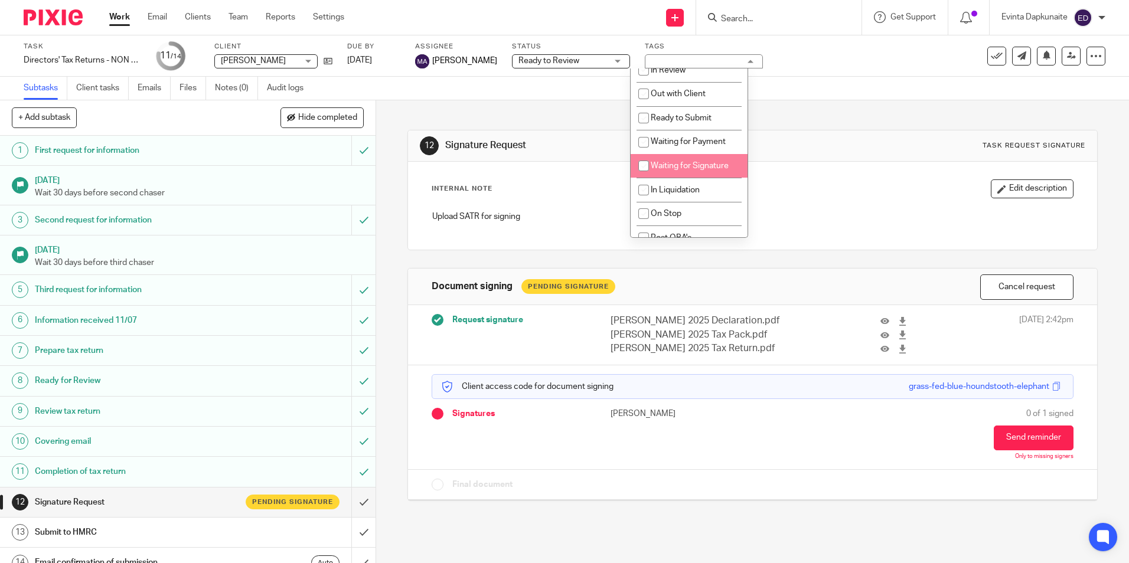
click at [690, 166] on span "Waiting for Signature" at bounding box center [690, 166] width 78 height 8
checkbox input "true"
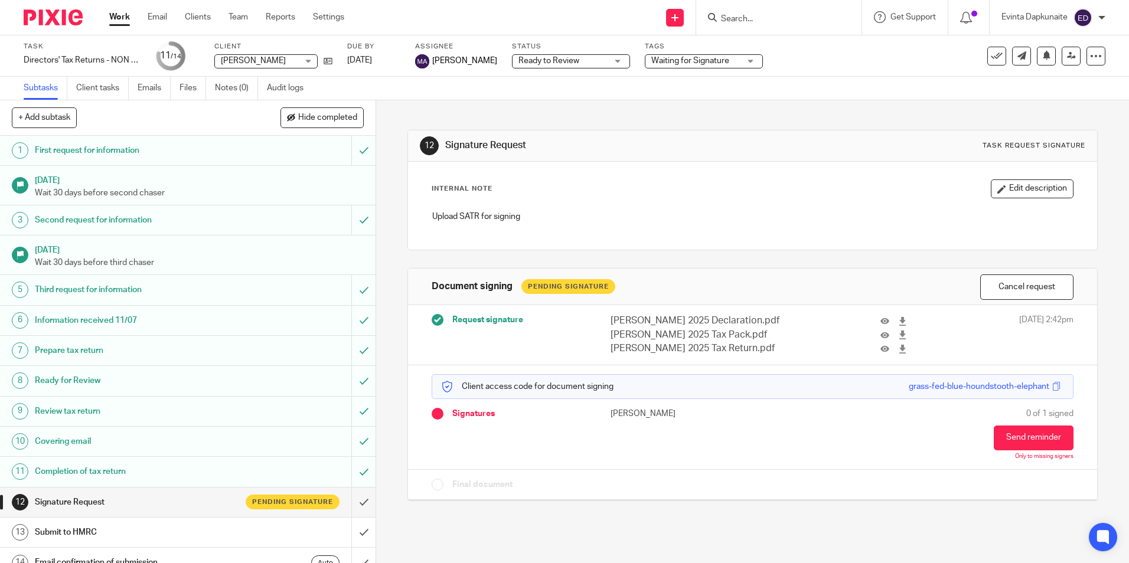
click at [802, 165] on div "Internal Note Edit description Upload SATR for signing" at bounding box center [752, 206] width 688 height 88
click at [732, 4] on div at bounding box center [778, 17] width 165 height 35
click at [733, 19] on input "Search" at bounding box center [773, 19] width 106 height 11
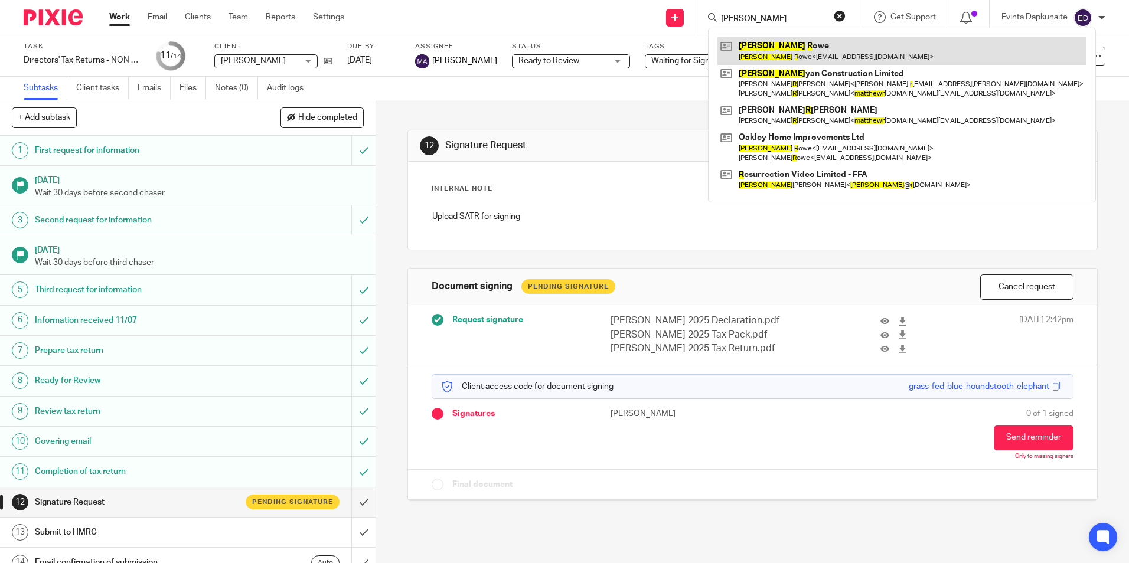
type input "matthew r"
click at [752, 44] on link at bounding box center [901, 50] width 369 height 27
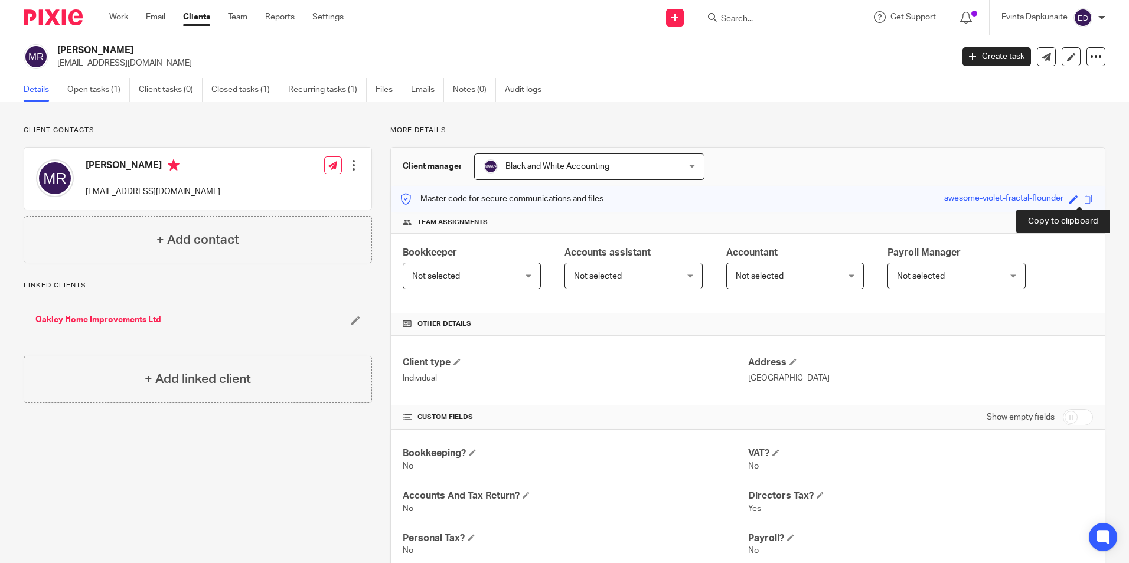
click at [1084, 201] on span at bounding box center [1088, 199] width 9 height 9
click at [119, 96] on link "Open tasks (1)" at bounding box center [98, 90] width 63 height 23
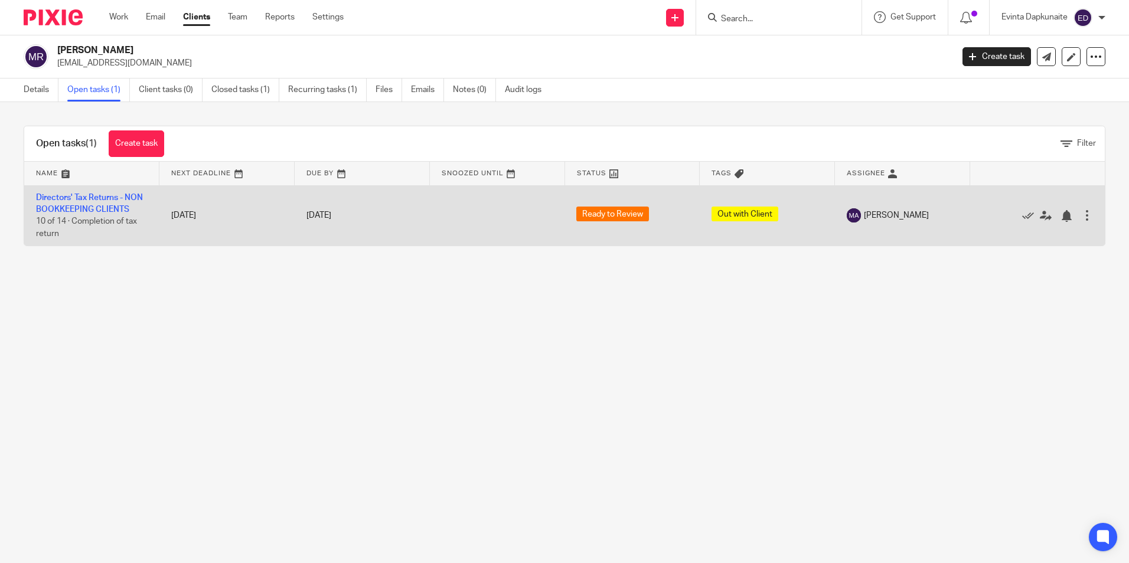
click at [101, 202] on td "Directors' Tax Returns - NON BOOKKEEPING CLIENTS 10 of 14 · Completion of tax r…" at bounding box center [91, 215] width 135 height 60
click at [109, 194] on link "Directors' Tax Returns - NON BOOKKEEPING CLIENTS" at bounding box center [89, 204] width 107 height 20
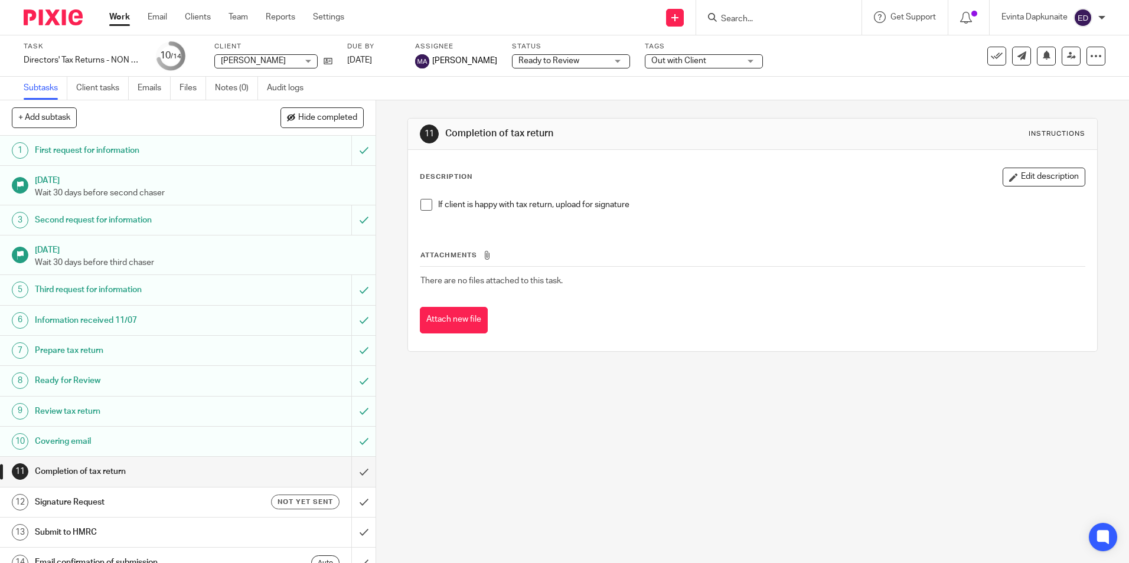
click at [423, 204] on span at bounding box center [426, 205] width 12 height 12
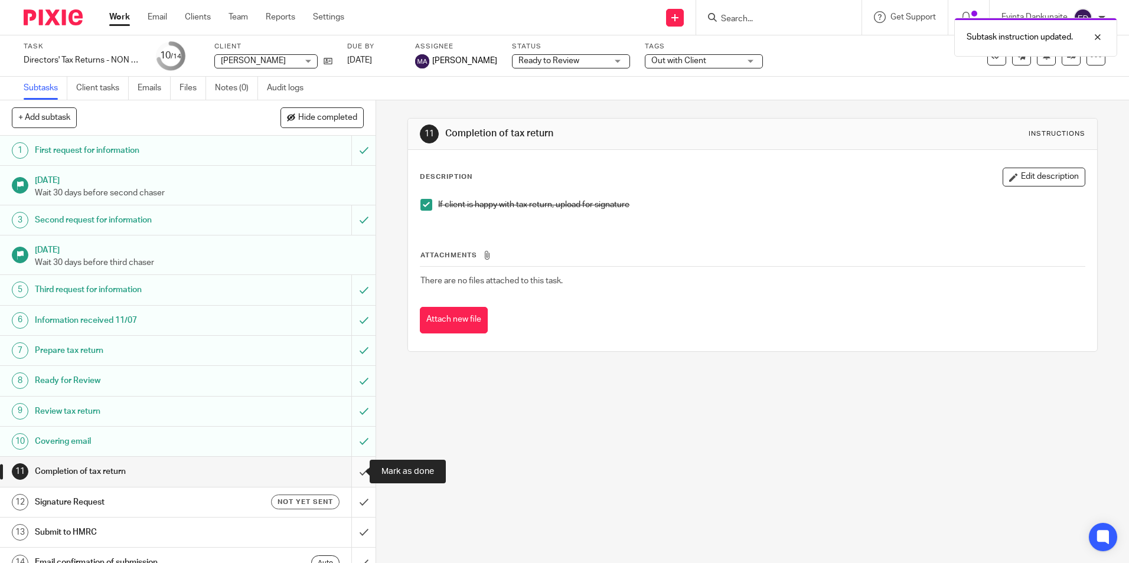
click at [360, 470] on input "submit" at bounding box center [187, 472] width 375 height 30
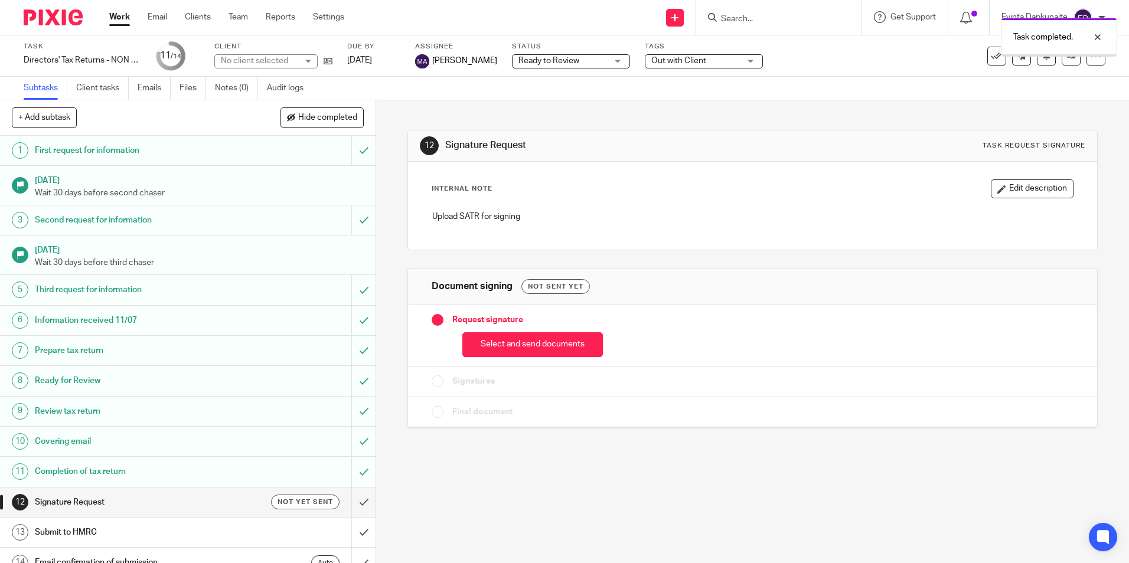
click at [504, 341] on button "Select and send documents" at bounding box center [532, 344] width 141 height 25
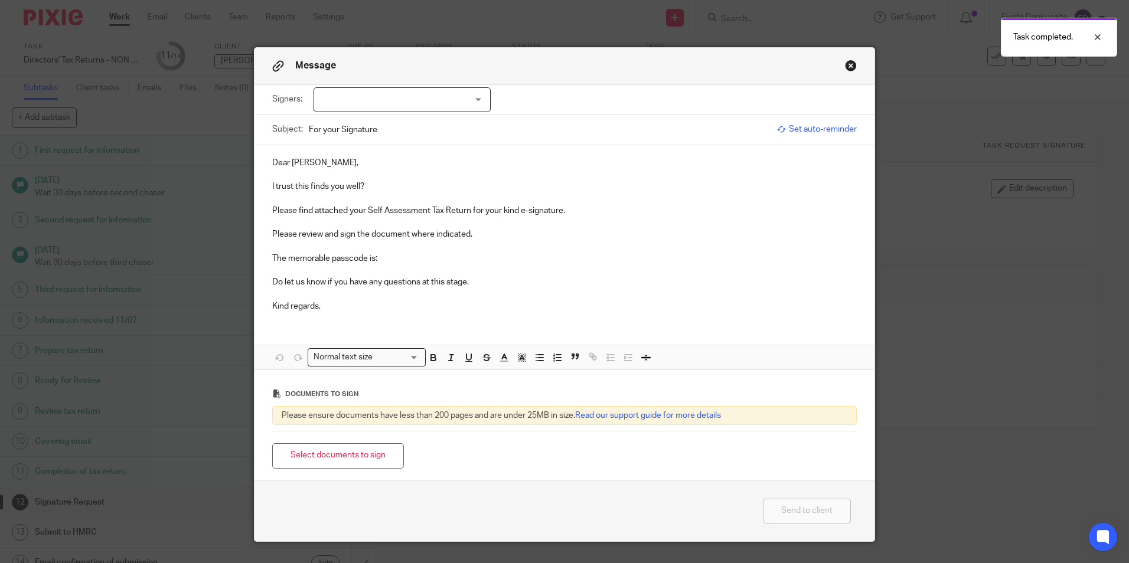
click at [358, 102] on div at bounding box center [401, 99] width 177 height 25
click at [357, 128] on li "Matthew Rowe" at bounding box center [398, 124] width 176 height 24
checkbox input "true"
click at [372, 185] on p "I trust this finds you well?" at bounding box center [564, 187] width 584 height 12
click at [422, 247] on p at bounding box center [564, 246] width 584 height 12
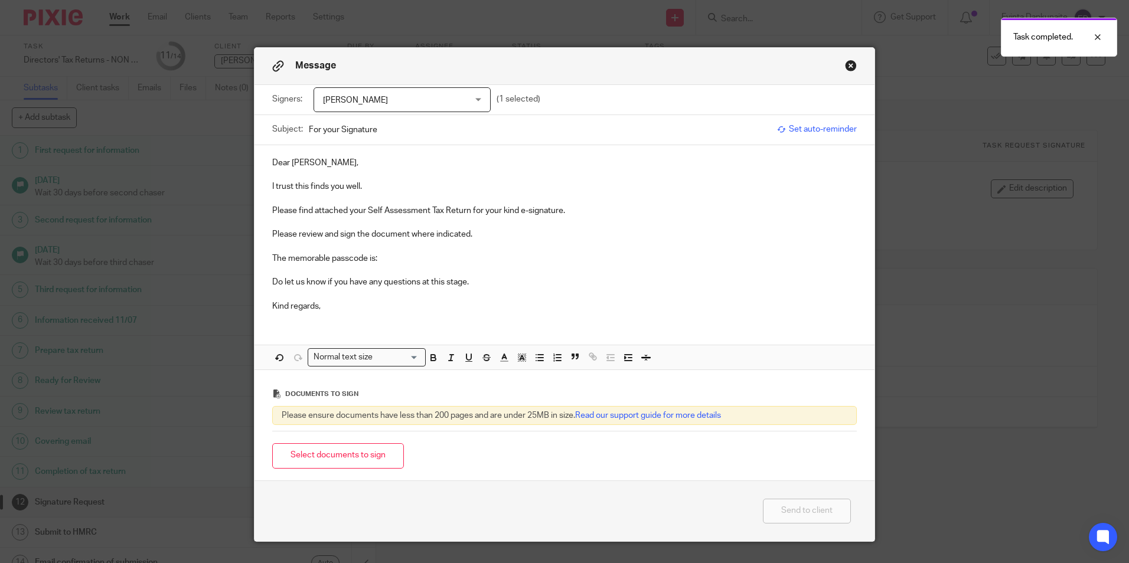
click at [421, 254] on p "The memorable passcode is:" at bounding box center [564, 259] width 584 height 12
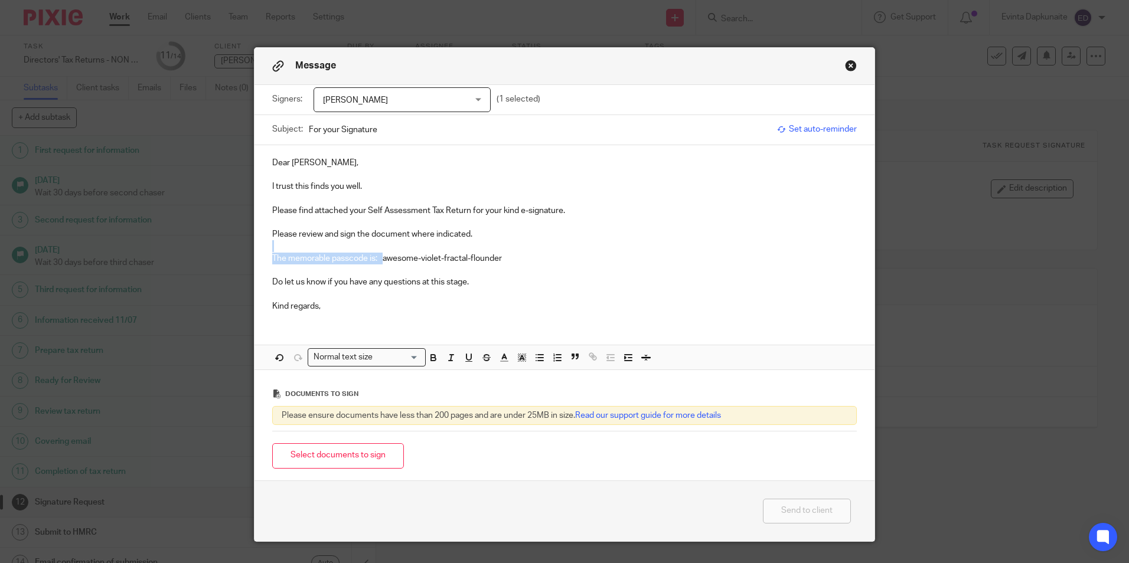
drag, startPoint x: 380, startPoint y: 259, endPoint x: 586, endPoint y: 250, distance: 205.6
click at [586, 250] on div "Dear Matthew, I trust this finds you well. Please find attached your Self Asses…" at bounding box center [564, 233] width 620 height 176
click at [390, 283] on p "Do let us know if you have any questions at this stage." at bounding box center [564, 282] width 584 height 12
drag, startPoint x: 379, startPoint y: 262, endPoint x: 575, endPoint y: 260, distance: 196.0
click at [575, 260] on p "The memorable passcode is: awesome-violet-fractal-flounder" at bounding box center [564, 259] width 584 height 12
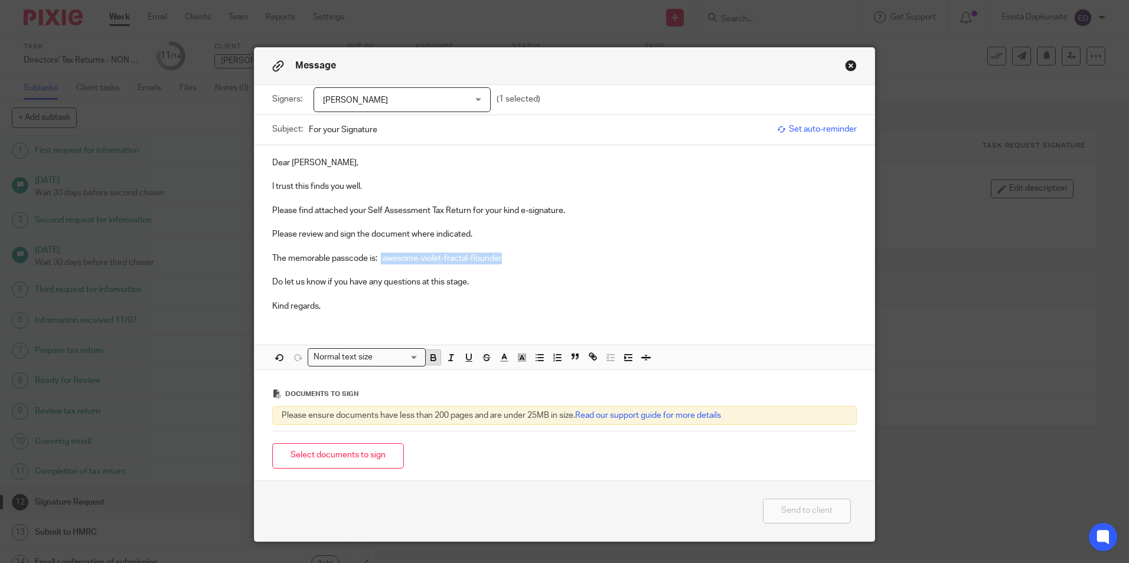
click at [428, 358] on icon "button" at bounding box center [433, 357] width 11 height 11
click at [517, 361] on icon "button" at bounding box center [522, 357] width 11 height 11
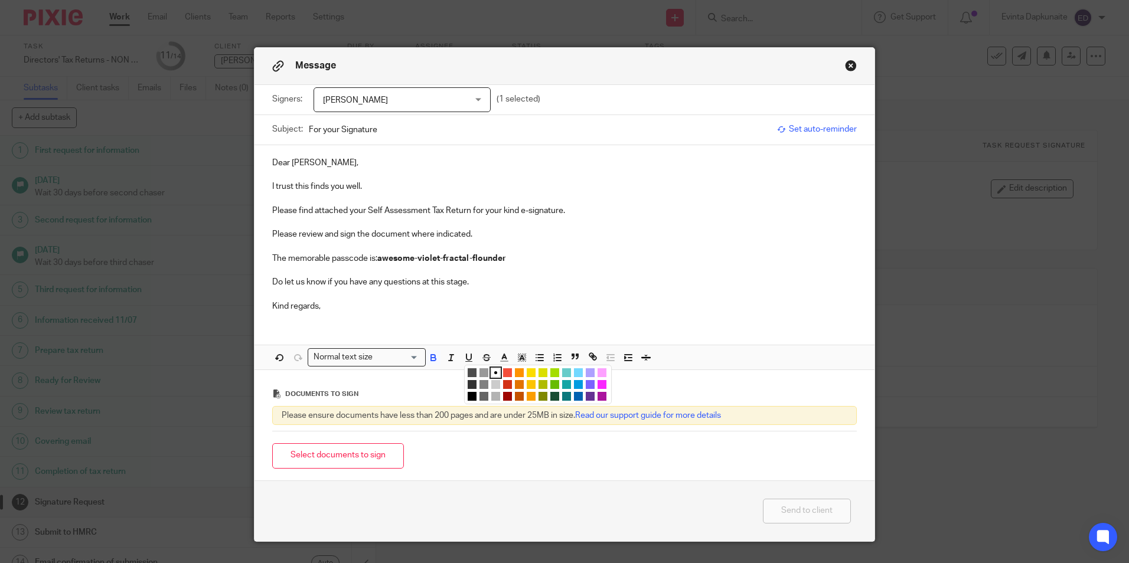
click at [527, 372] on li "color:#FCDC00" at bounding box center [531, 372] width 9 height 9
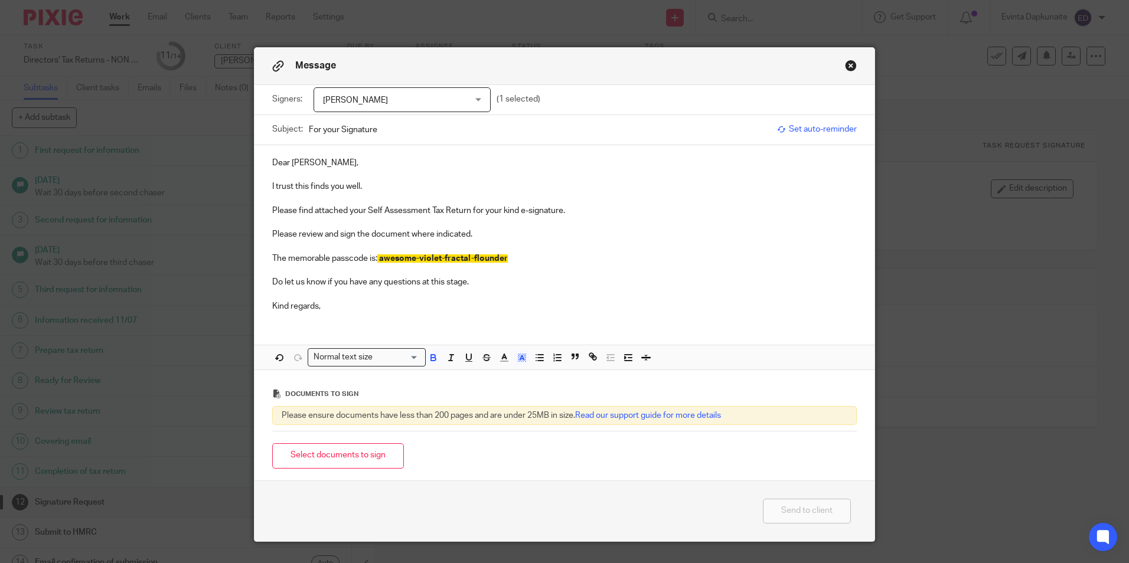
click at [519, 261] on p "The memorable passcode is: awesome-violet-fractal-flounder" at bounding box center [564, 259] width 584 height 12
click at [337, 452] on button "Select documents to sign" at bounding box center [338, 455] width 132 height 25
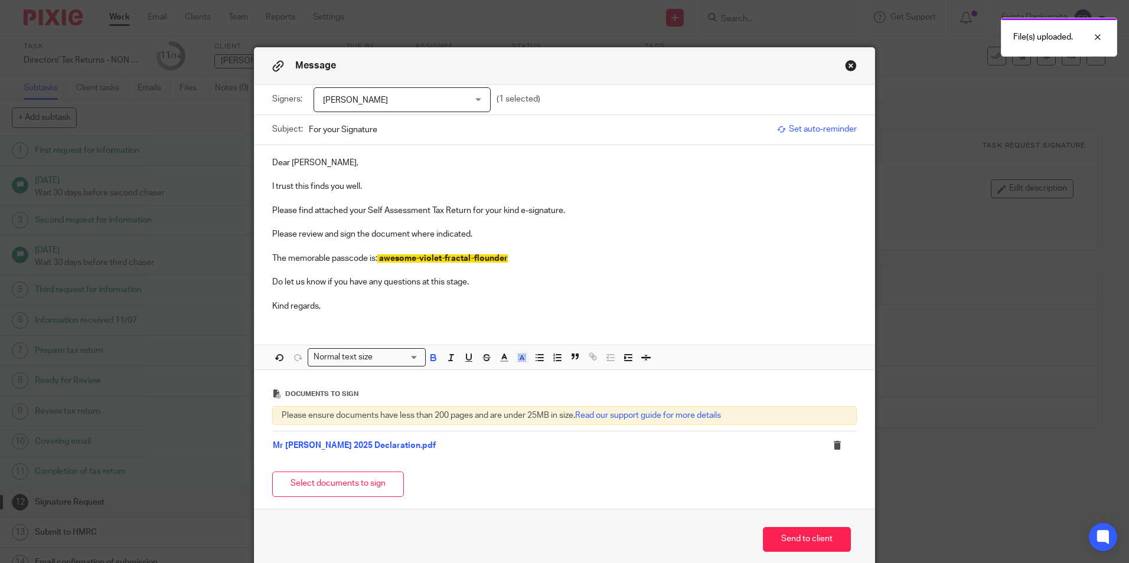
click at [292, 475] on button "Select documents to sign" at bounding box center [338, 484] width 132 height 25
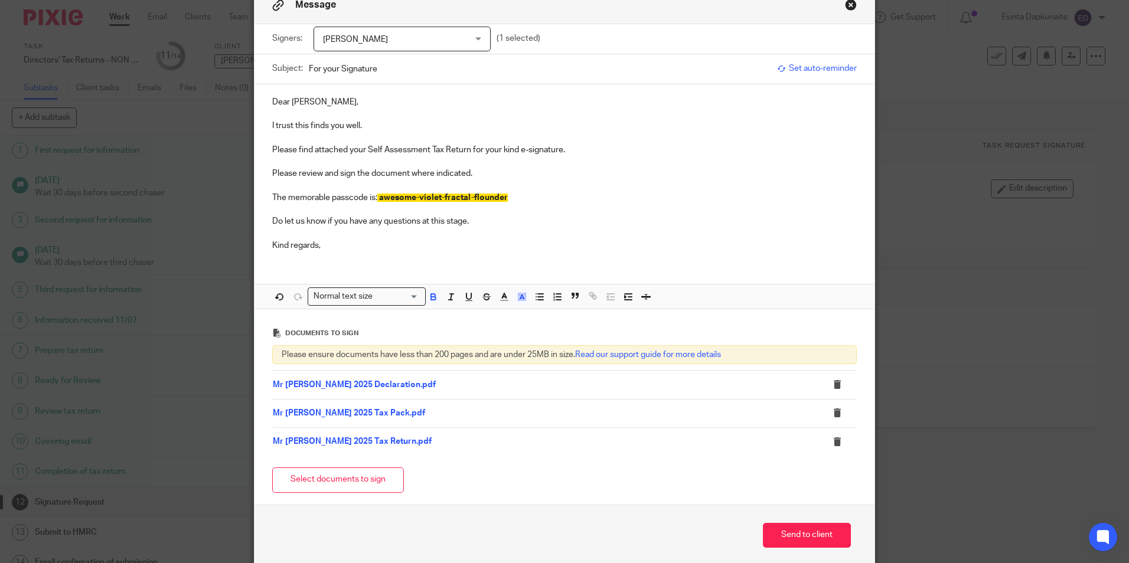
scroll to position [111, 0]
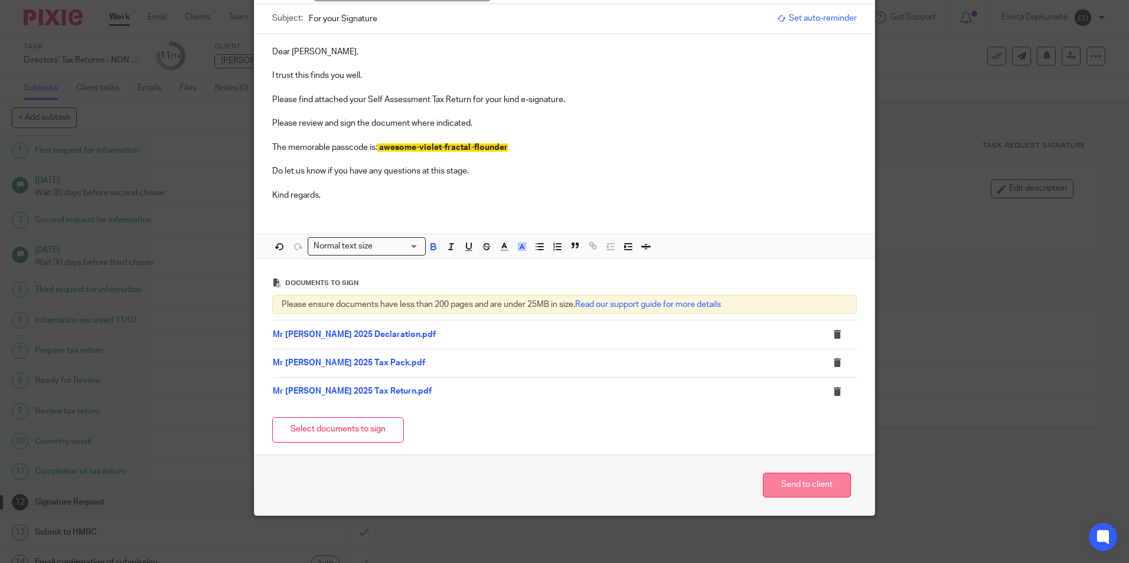
click at [798, 479] on button "Send to client" at bounding box center [807, 485] width 88 height 25
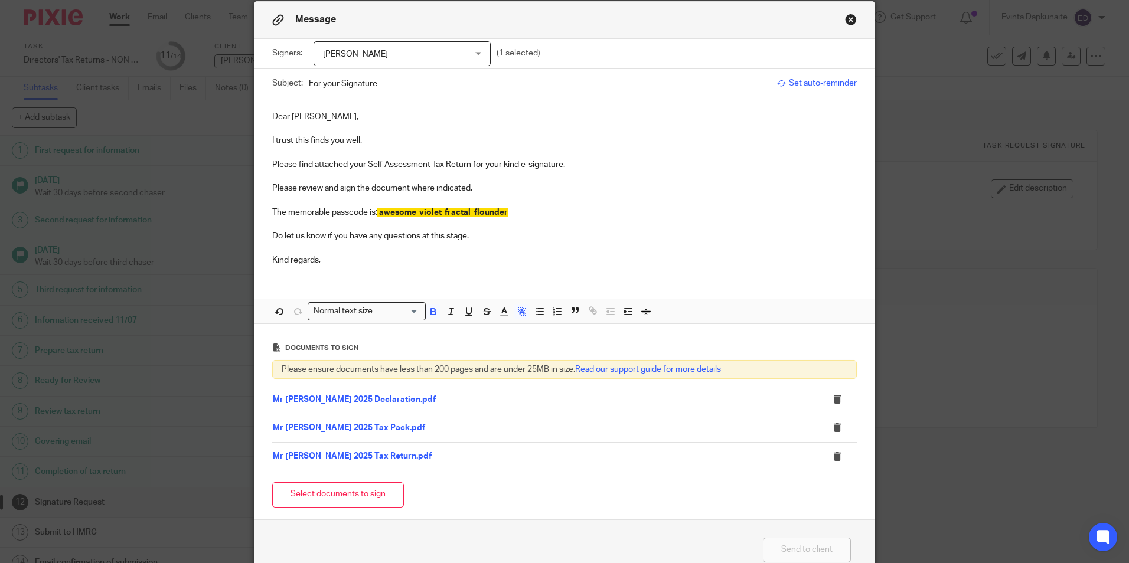
scroll to position [0, 0]
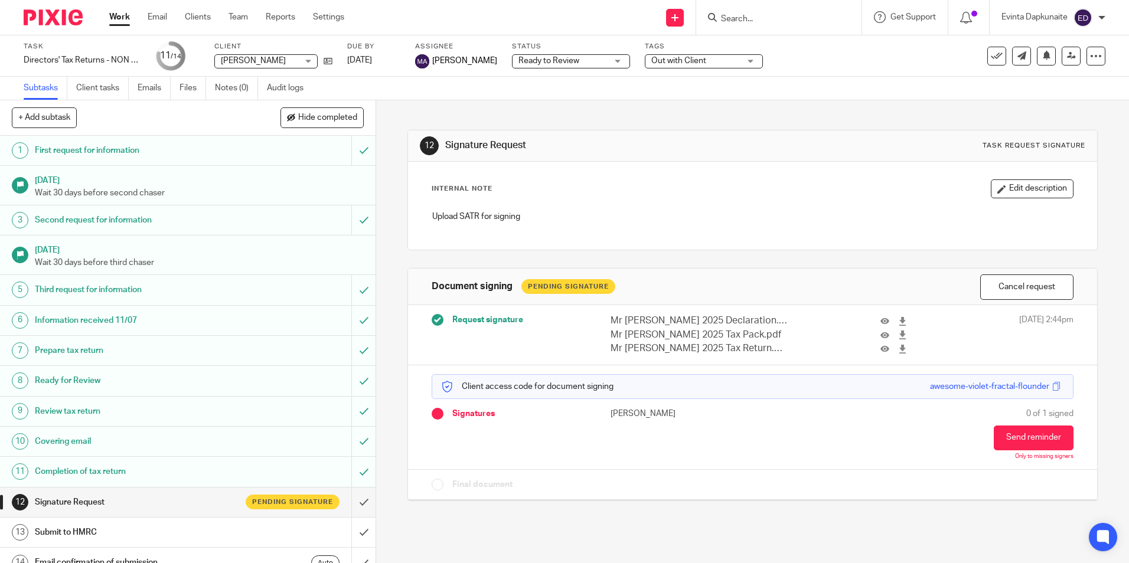
click at [670, 55] on span "Out with Client" at bounding box center [695, 61] width 89 height 12
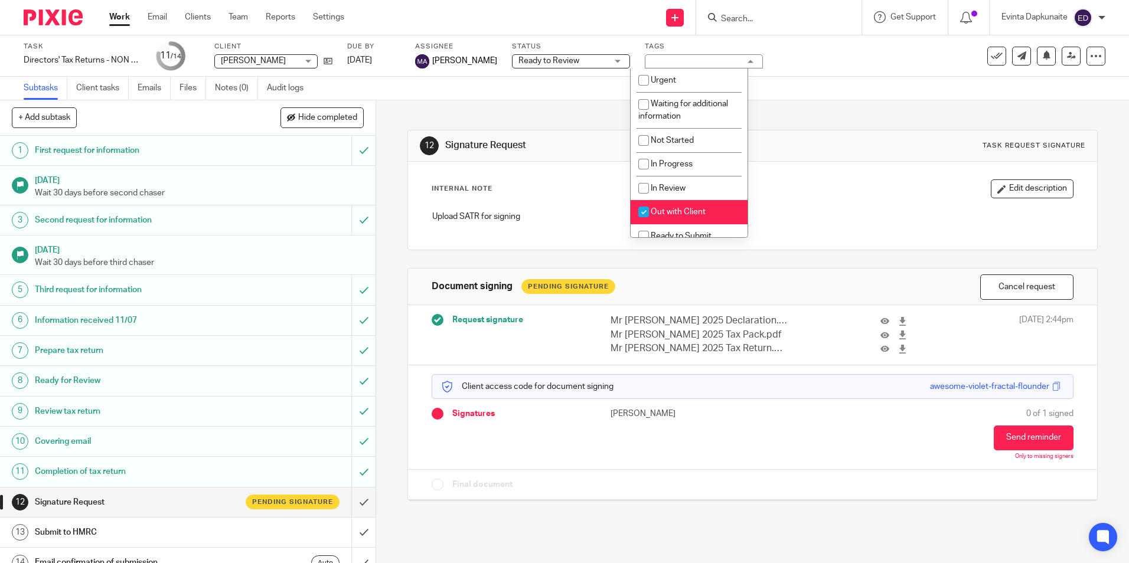
drag, startPoint x: 678, startPoint y: 202, endPoint x: 685, endPoint y: 188, distance: 15.8
click at [680, 201] on li "Out with Client" at bounding box center [689, 212] width 117 height 24
checkbox input "false"
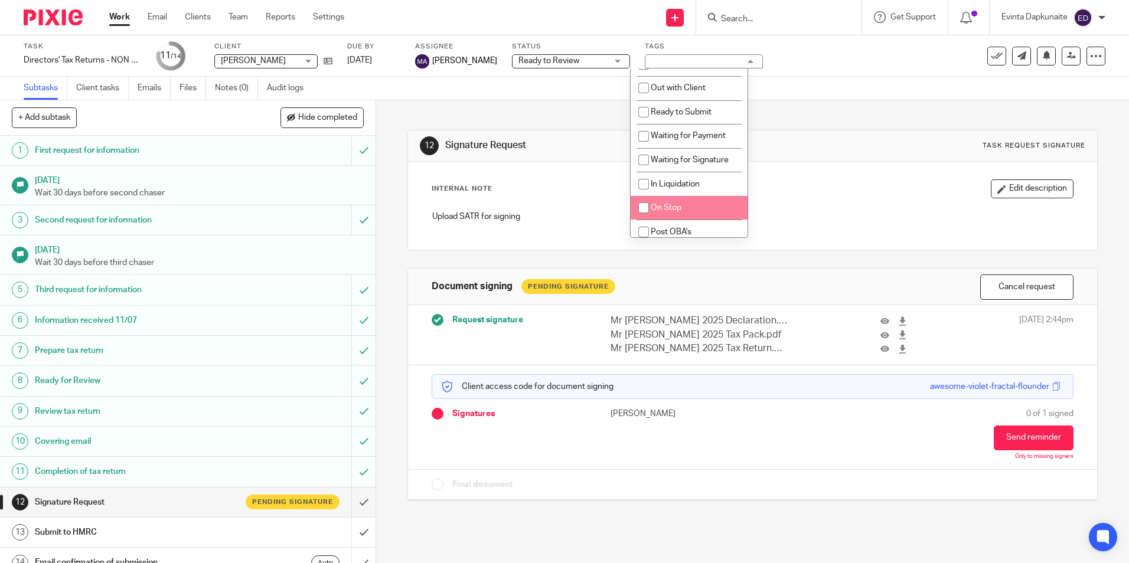
scroll to position [155, 0]
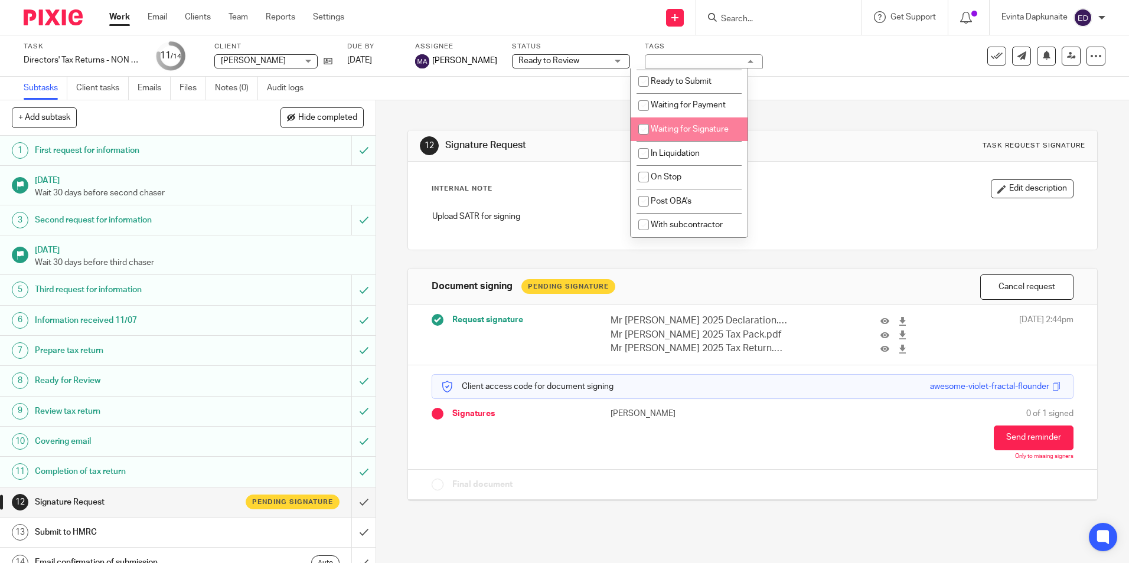
click at [698, 129] on span "Waiting for Signature" at bounding box center [690, 129] width 78 height 8
checkbox input "true"
click at [805, 156] on div "12 Signature Request Task request signature" at bounding box center [752, 145] width 688 height 31
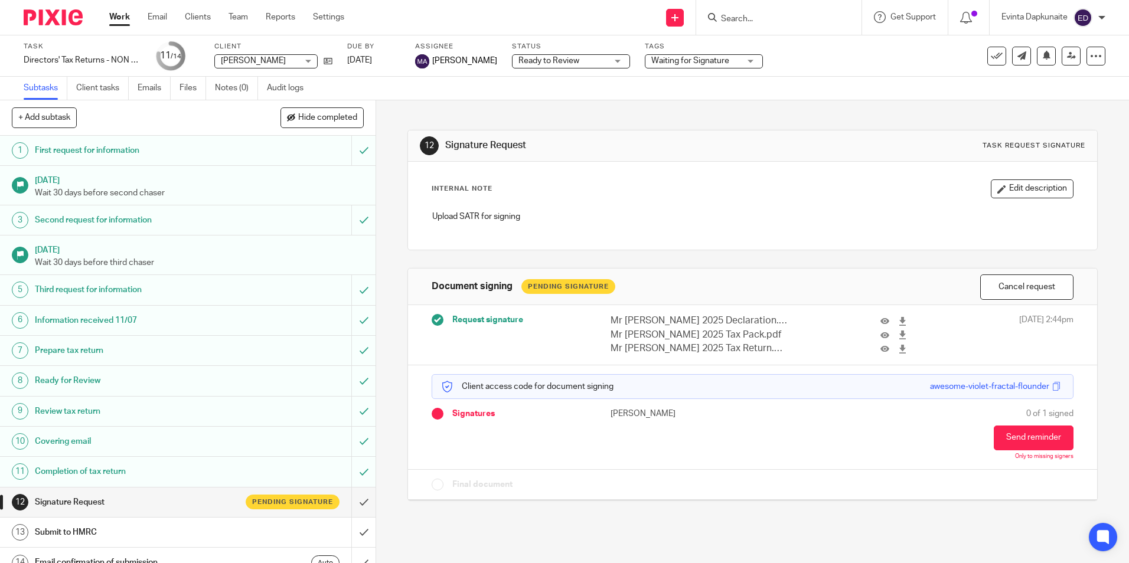
click at [240, 26] on div "Work Email Clients Team Reports Settings Work Email Clients Team Reports Settin…" at bounding box center [229, 17] width 264 height 35
click at [240, 18] on link "Team" at bounding box center [237, 17] width 19 height 12
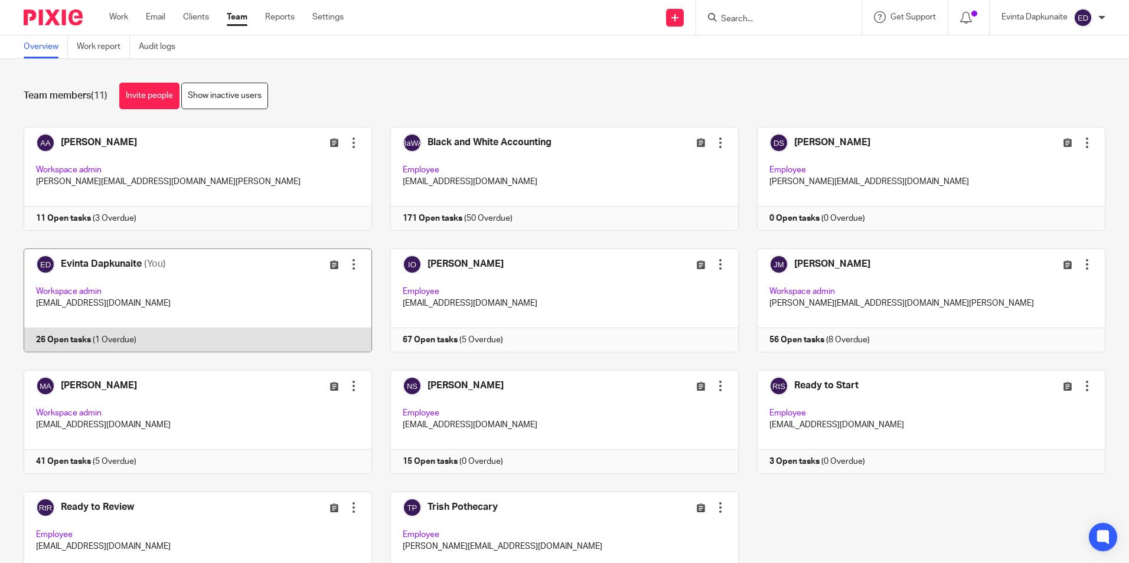
drag, startPoint x: 222, startPoint y: 319, endPoint x: 230, endPoint y: 324, distance: 9.0
click at [222, 319] on link at bounding box center [188, 301] width 367 height 104
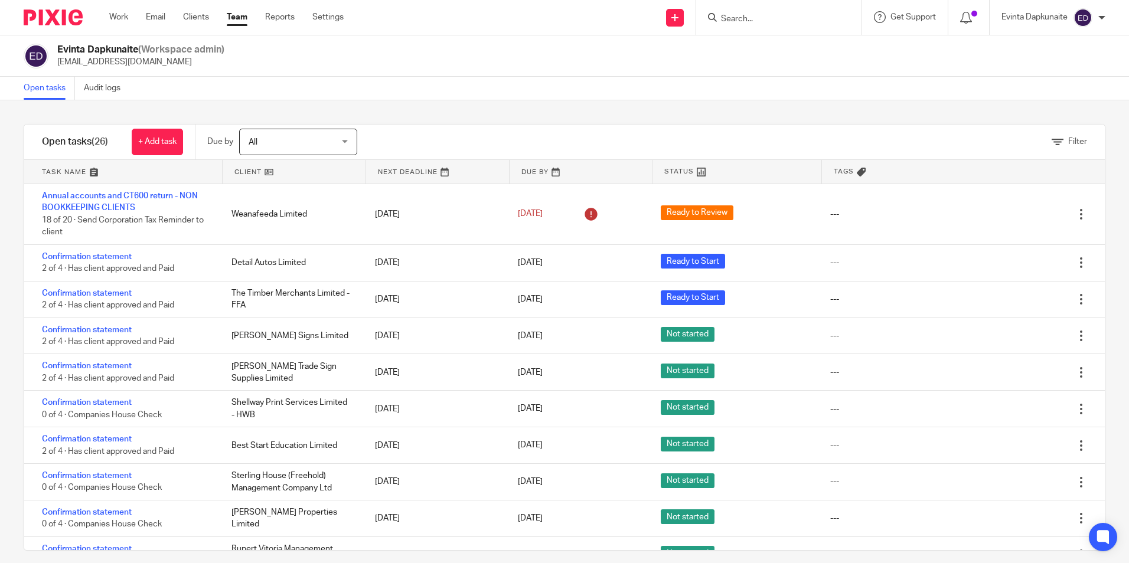
click at [773, 12] on form at bounding box center [783, 17] width 126 height 15
click at [760, 18] on input "Search" at bounding box center [773, 19] width 106 height 11
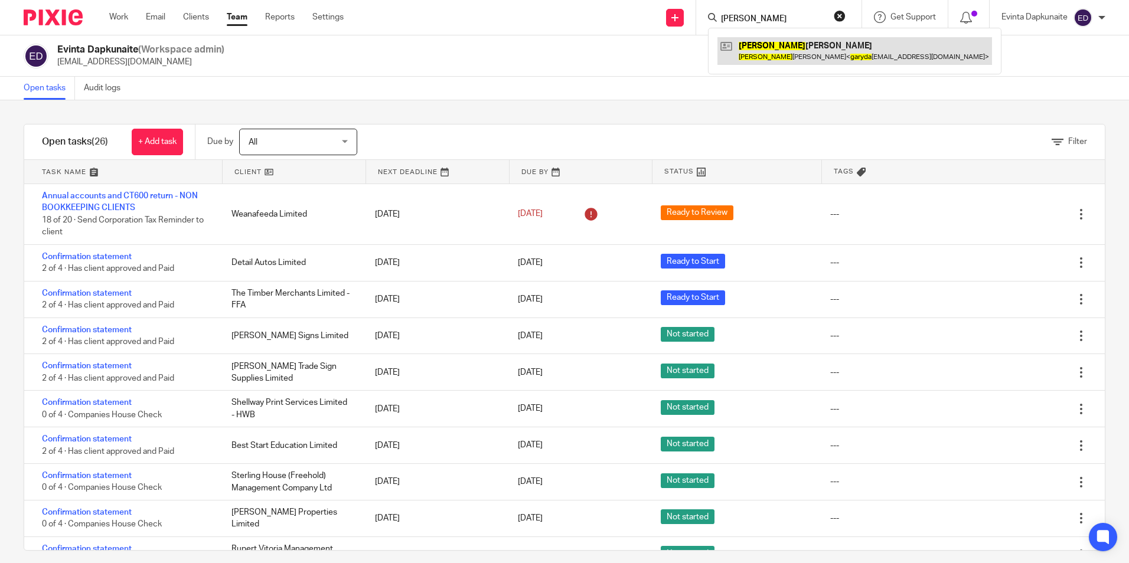
type input "gary da"
click at [750, 42] on link at bounding box center [854, 50] width 275 height 27
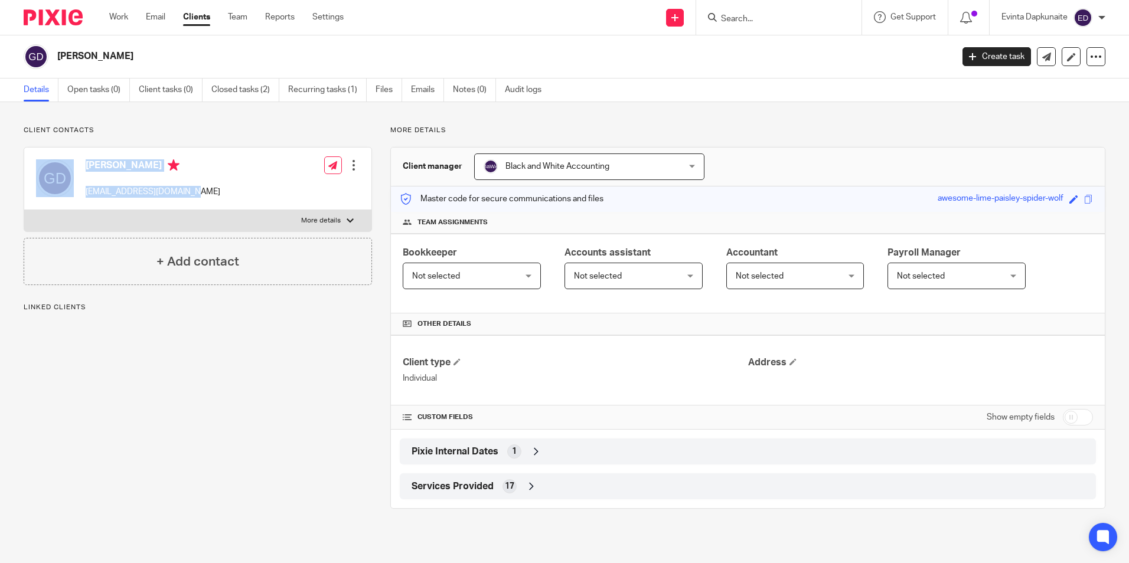
drag, startPoint x: 78, startPoint y: 191, endPoint x: 222, endPoint y: 182, distance: 144.3
click at [222, 182] on div "Gary Daines garydaines65@hotmail.com Edit contact Create client from contact Ex…" at bounding box center [197, 179] width 347 height 63
drag, startPoint x: 222, startPoint y: 182, endPoint x: 197, endPoint y: 203, distance: 32.3
click at [203, 203] on div "Gary Daines garydaines65@hotmail.com Edit contact Create client from contact Ex…" at bounding box center [197, 179] width 347 height 63
click at [170, 192] on p "garydaines65@hotmail.com" at bounding box center [153, 192] width 135 height 12
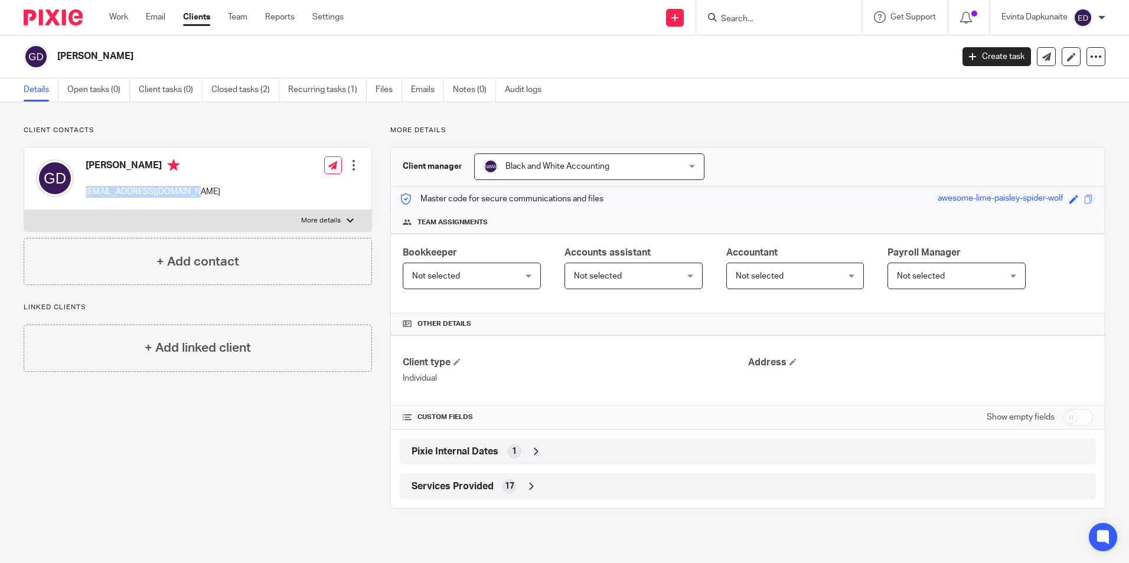
drag, startPoint x: 85, startPoint y: 188, endPoint x: 220, endPoint y: 188, distance: 134.6
click at [220, 188] on div "Gary Daines garydaines65@hotmail.com Edit contact Create client from contact Ex…" at bounding box center [197, 179] width 347 height 63
copy p "garydaines65@hotmail.com"
click at [749, 24] on input "Search" at bounding box center [773, 19] width 106 height 11
drag, startPoint x: 753, startPoint y: 21, endPoint x: 691, endPoint y: 27, distance: 62.8
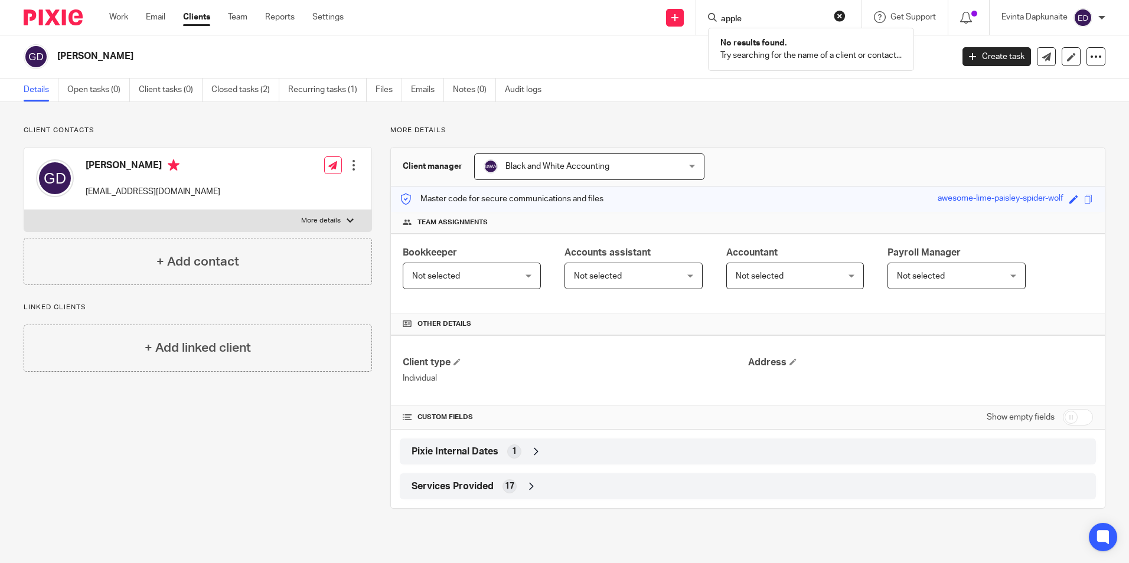
click at [696, 23] on div "apple No results found. Try searching for the name of a client or contact..." at bounding box center [778, 17] width 165 height 35
click at [781, 20] on input "apple" at bounding box center [773, 19] width 106 height 11
type input "apple"
click at [199, 19] on link "Clients" at bounding box center [196, 17] width 27 height 12
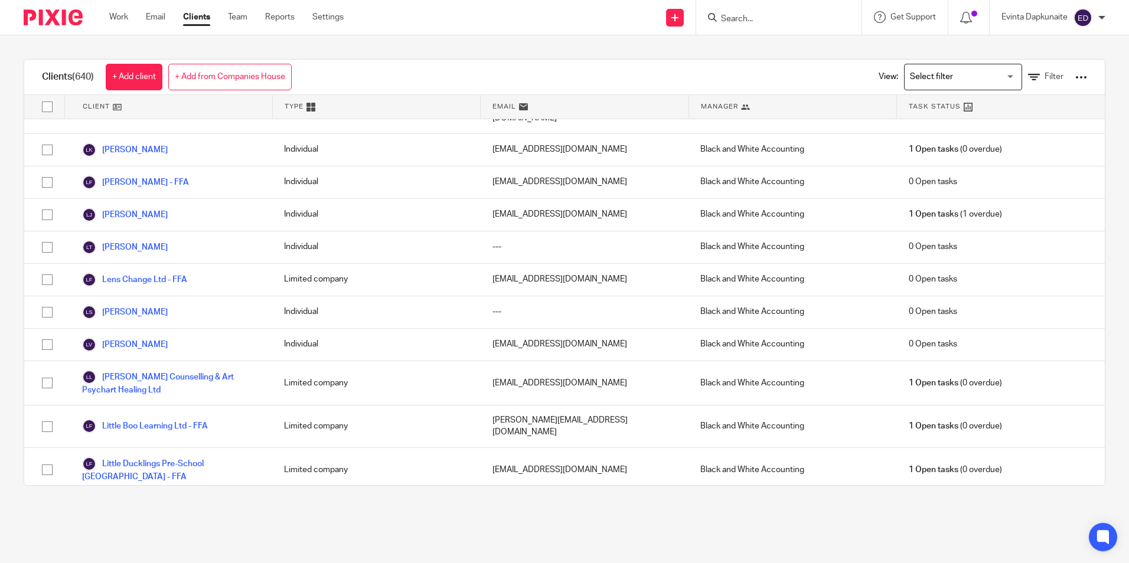
scroll to position [11690, 0]
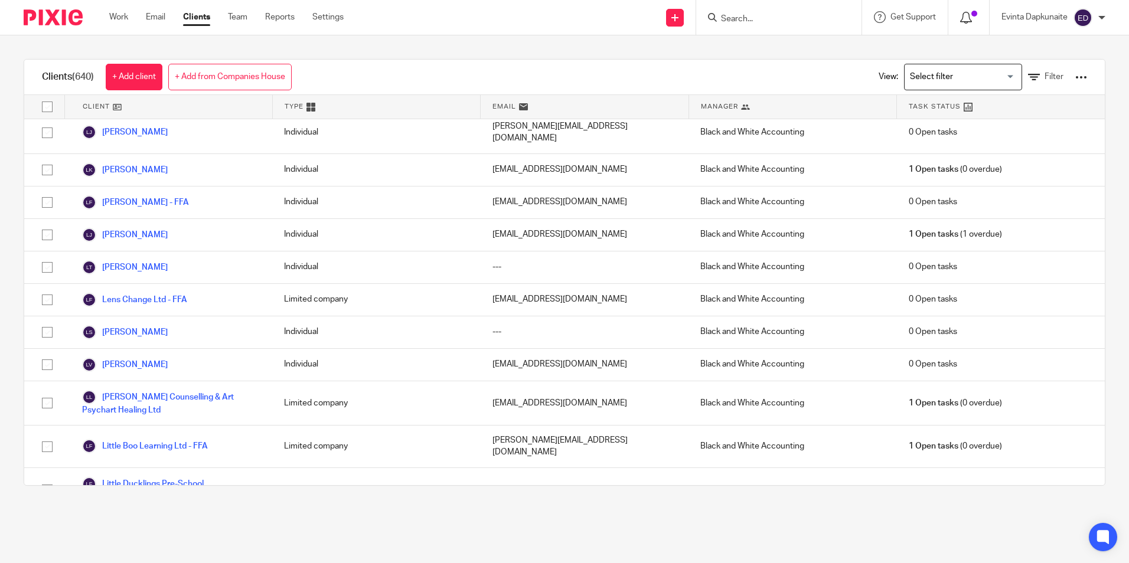
click at [975, 18] on div at bounding box center [968, 17] width 17 height 13
click at [968, 22] on icon at bounding box center [966, 18] width 12 height 12
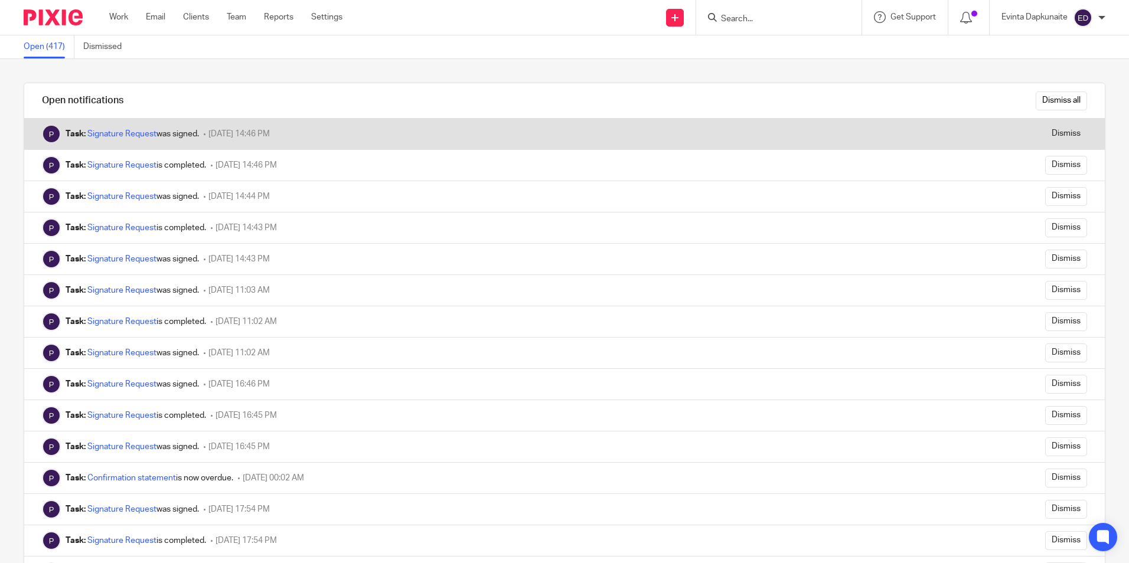
click at [128, 128] on div "Task: Signature Request was signed." at bounding box center [132, 134] width 133 height 12
click at [126, 130] on link "Signature Request" at bounding box center [121, 134] width 69 height 8
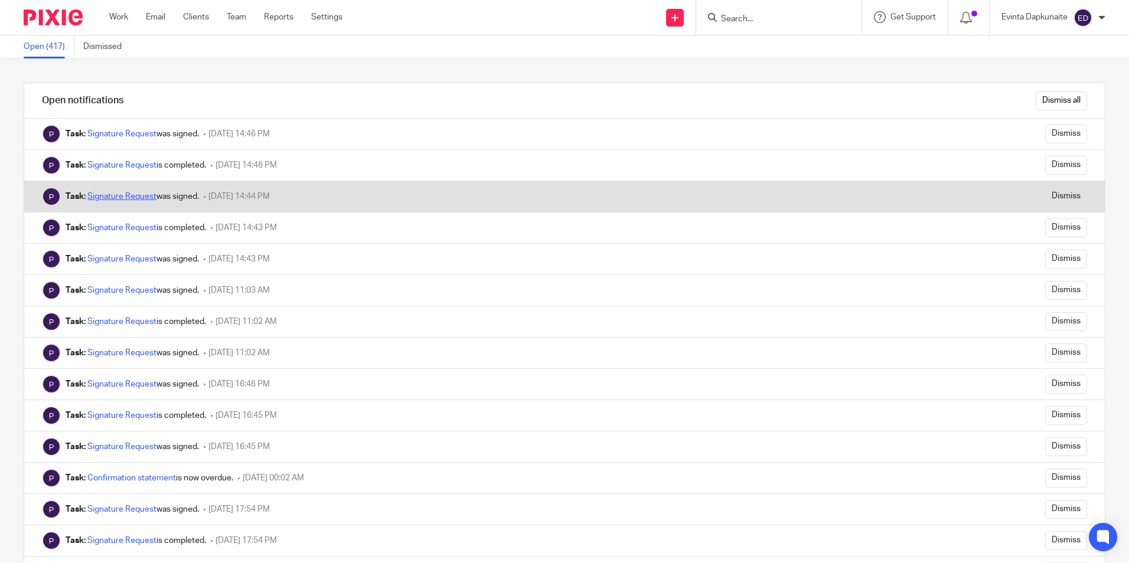
click at [140, 197] on link "Signature Request" at bounding box center [121, 196] width 69 height 8
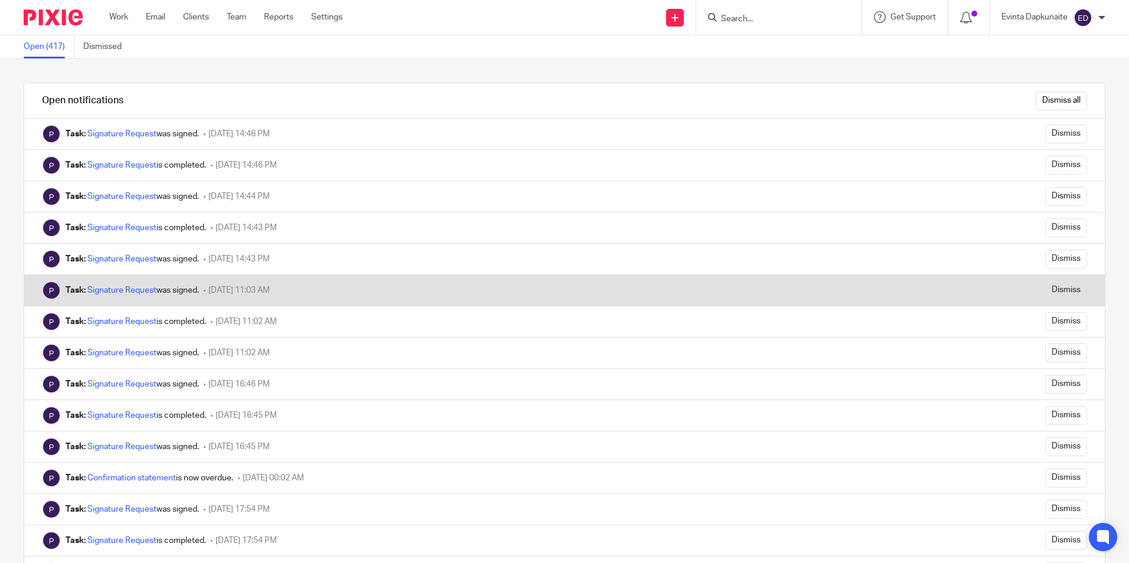
click at [113, 285] on div "Task: Signature Request was signed." at bounding box center [132, 291] width 133 height 12
click at [119, 289] on link "Signature Request" at bounding box center [121, 290] width 69 height 8
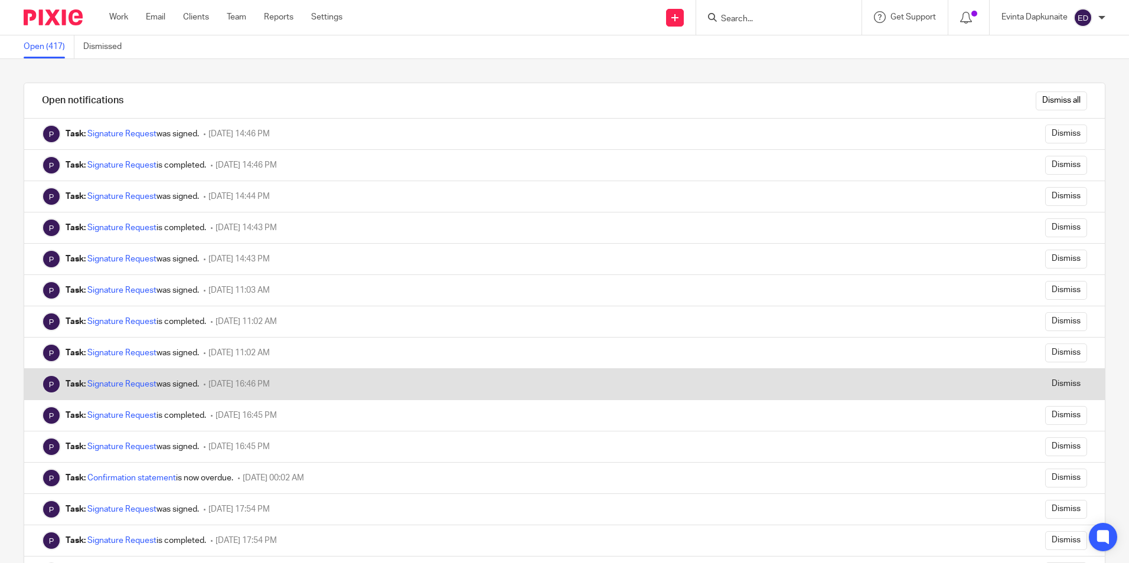
click at [123, 373] on div "Task: Signature Request was signed. 18 September 2025 16:46 PM" at bounding box center [469, 384] width 890 height 31
click at [117, 387] on link "Signature Request" at bounding box center [121, 384] width 69 height 8
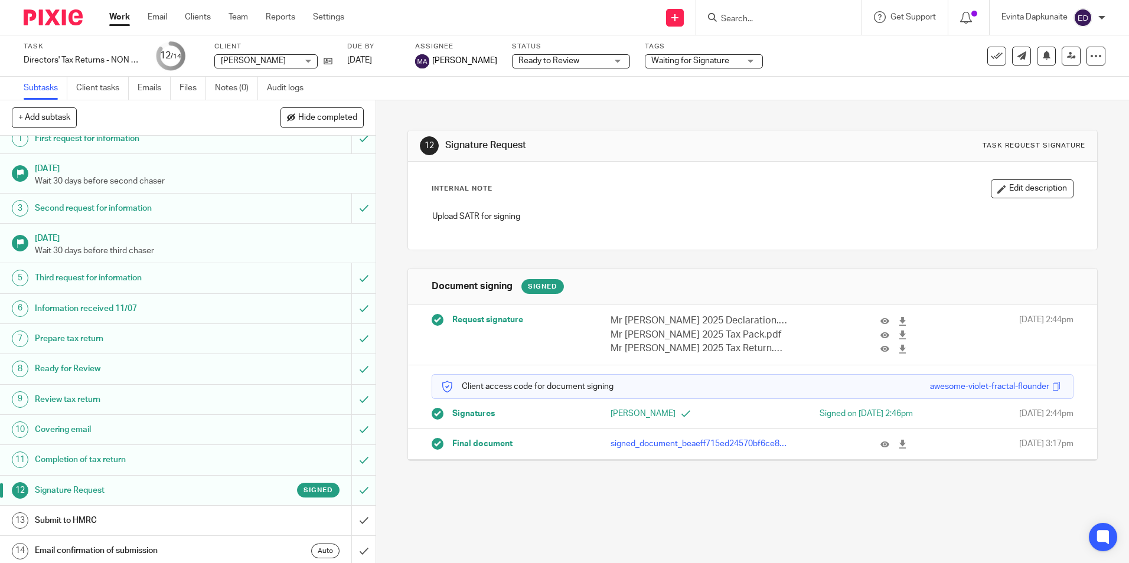
scroll to position [15, 0]
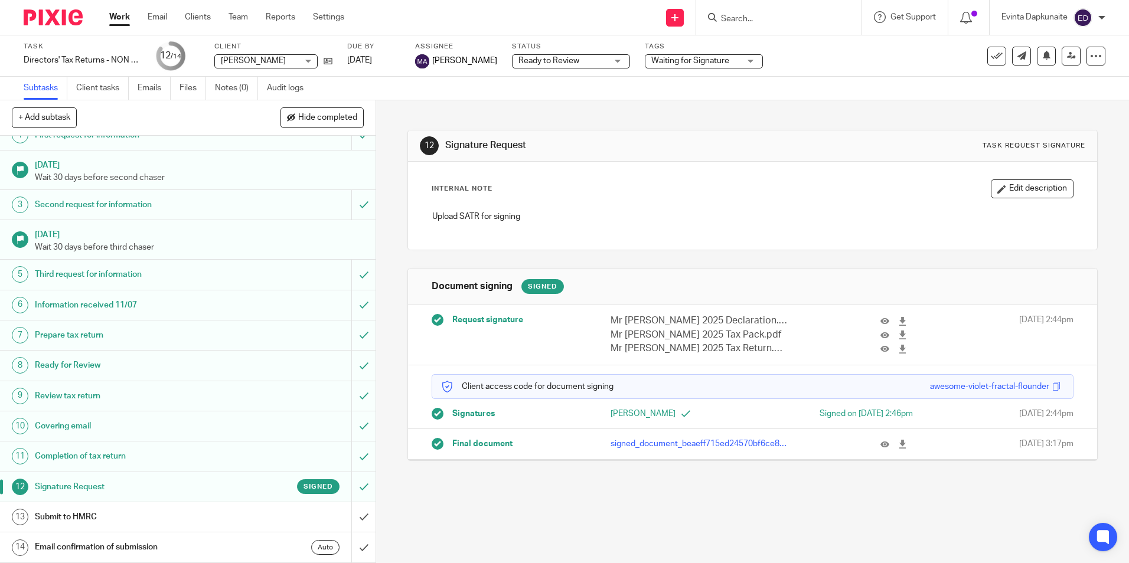
click at [654, 61] on span "Waiting for Signature" at bounding box center [690, 61] width 78 height 8
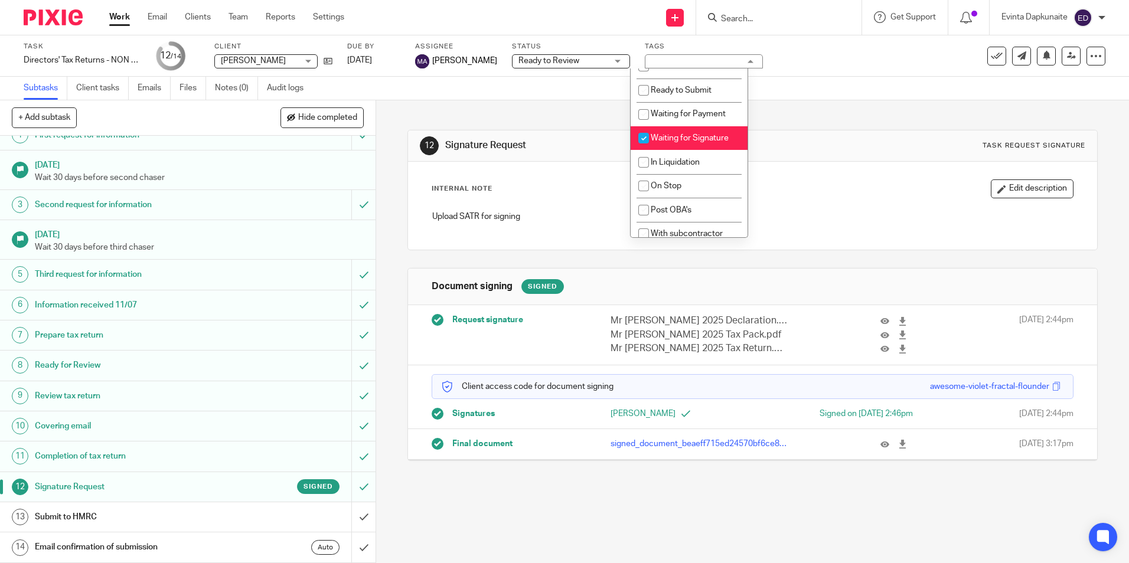
scroll to position [155, 0]
click at [688, 129] on span "Waiting for Signature" at bounding box center [690, 129] width 78 height 8
checkbox input "false"
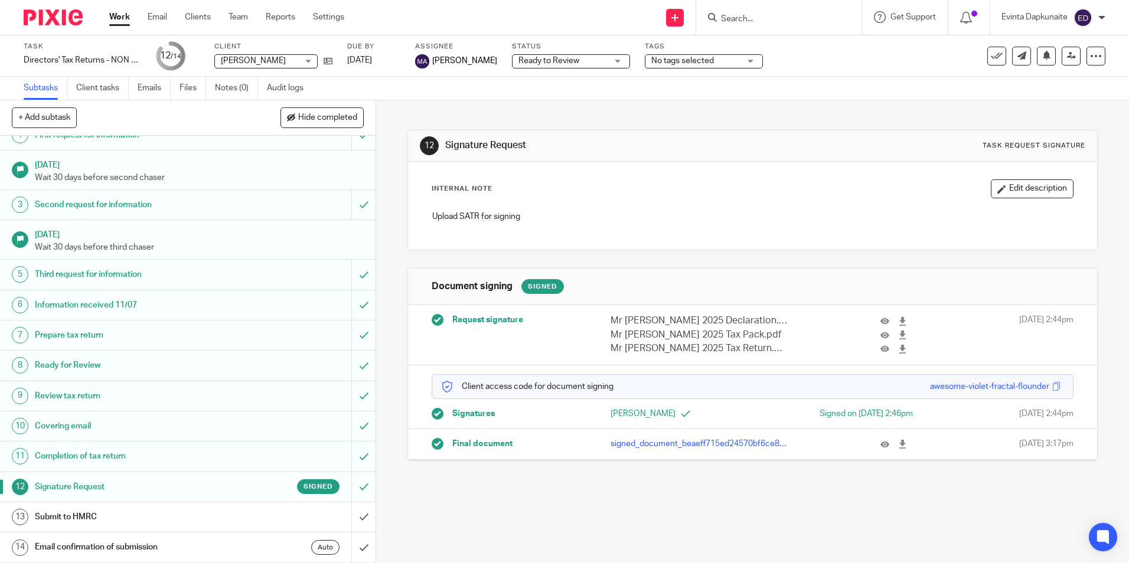
click at [830, 138] on div "12 Signature Request Task request signature" at bounding box center [752, 145] width 665 height 19
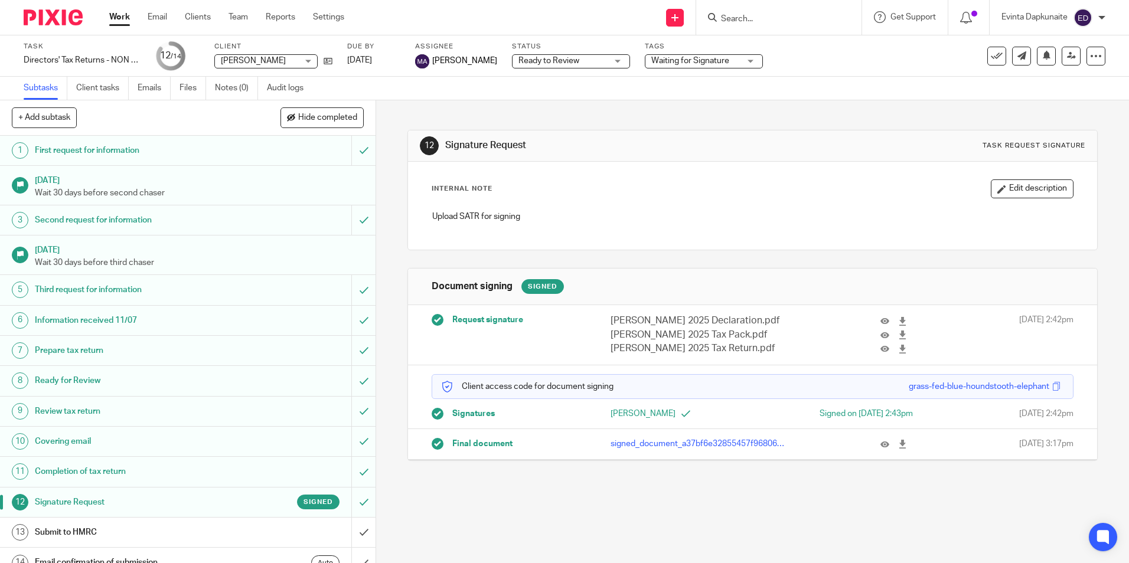
scroll to position [15, 0]
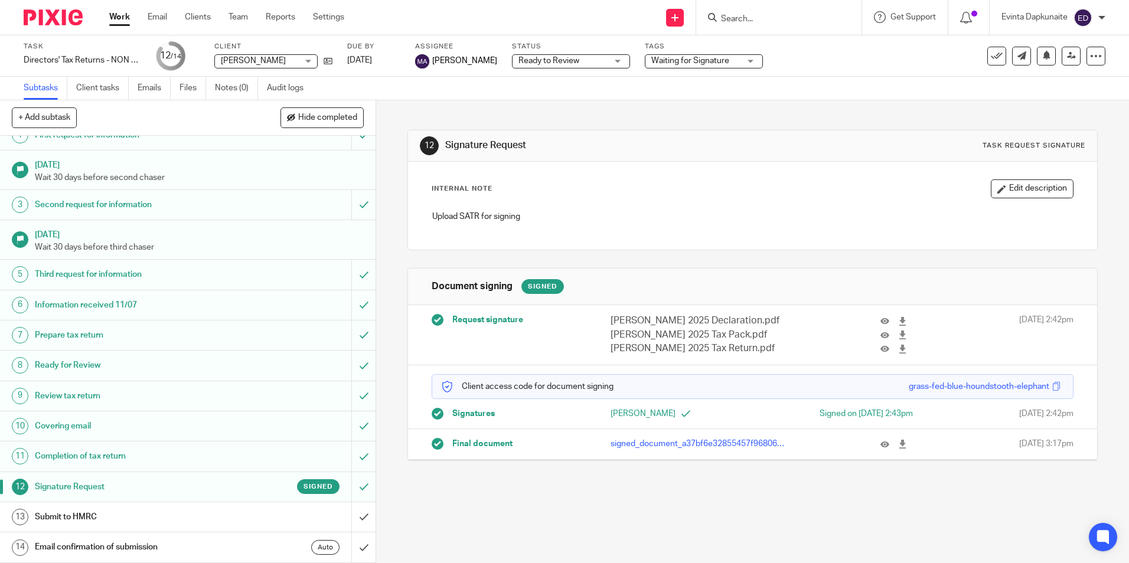
click at [679, 58] on span "Waiting for Signature" at bounding box center [690, 61] width 78 height 8
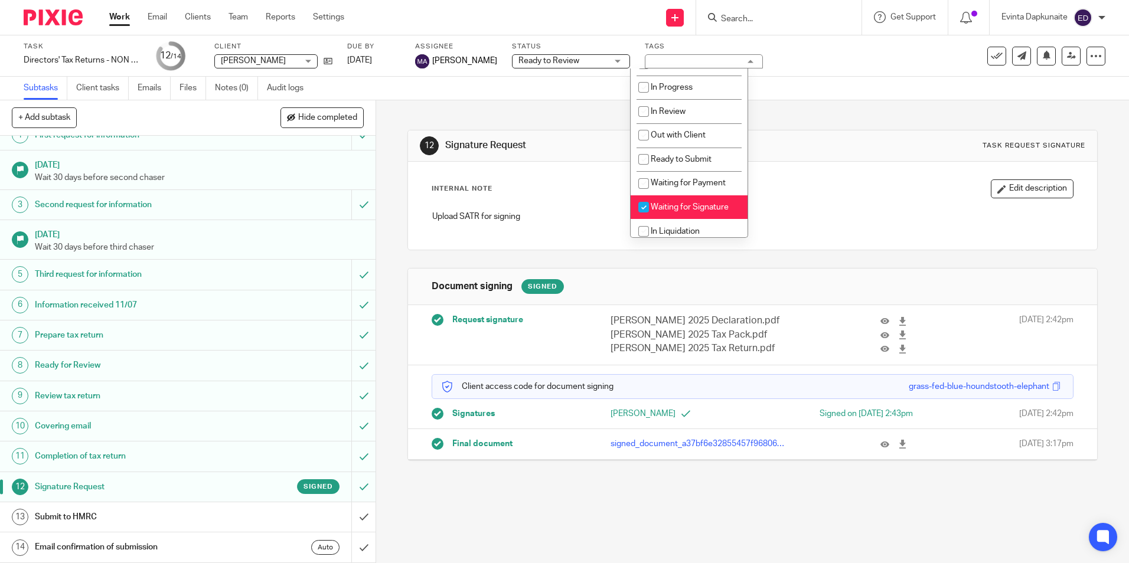
scroll to position [155, 0]
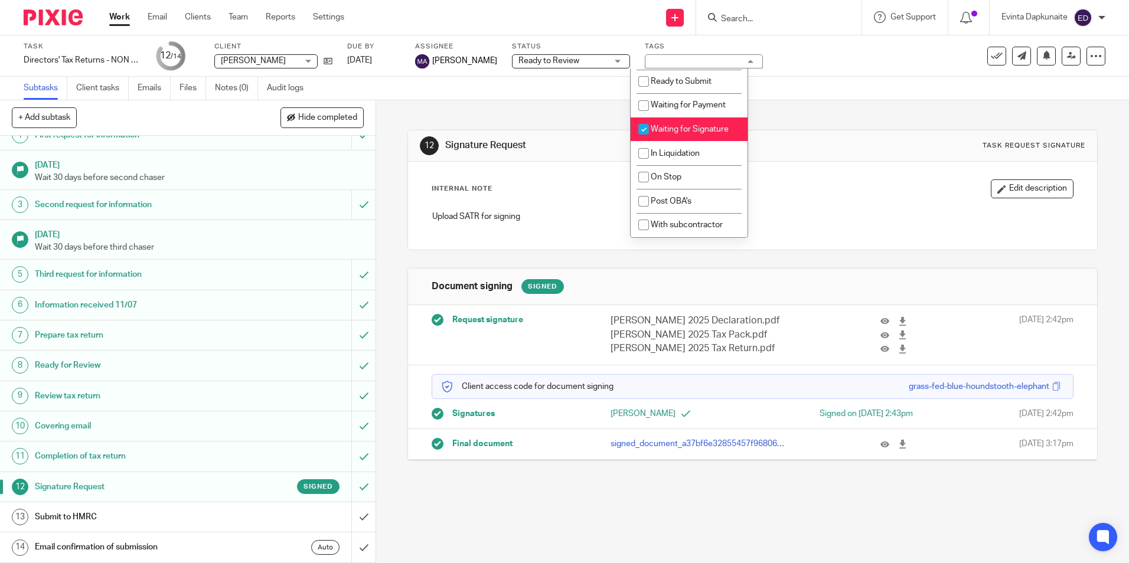
click at [692, 128] on span "Waiting for Signature" at bounding box center [690, 129] width 78 height 8
checkbox input "false"
click at [565, 106] on div "12 Signature Request Task request signature Internal Note Edit description Uplo…" at bounding box center [752, 286] width 690 height 373
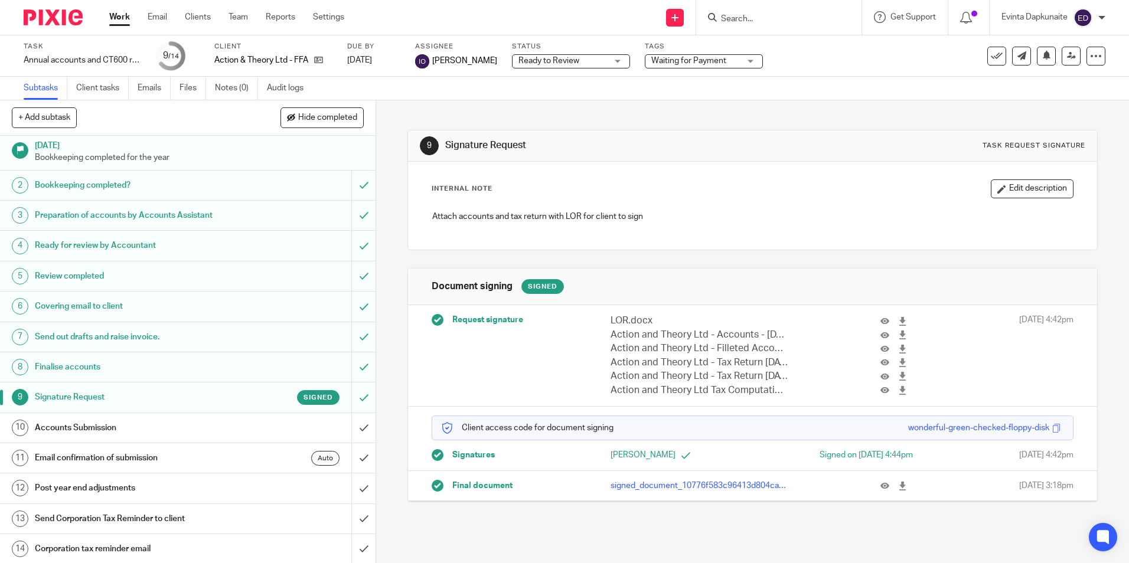
scroll to position [6, 0]
